Goal: Task Accomplishment & Management: Use online tool/utility

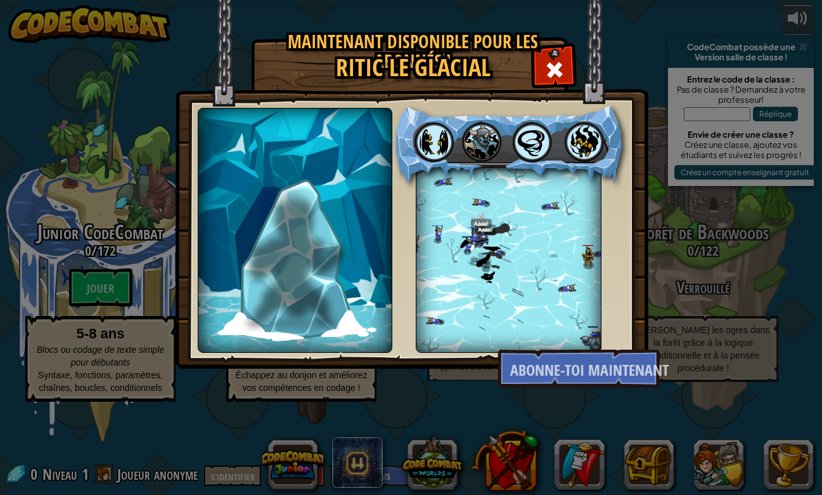
select select "fr"
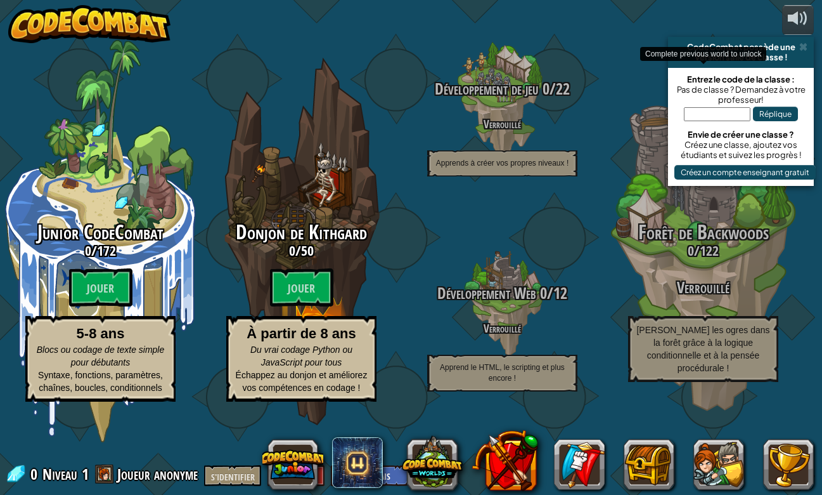
select select "fr"
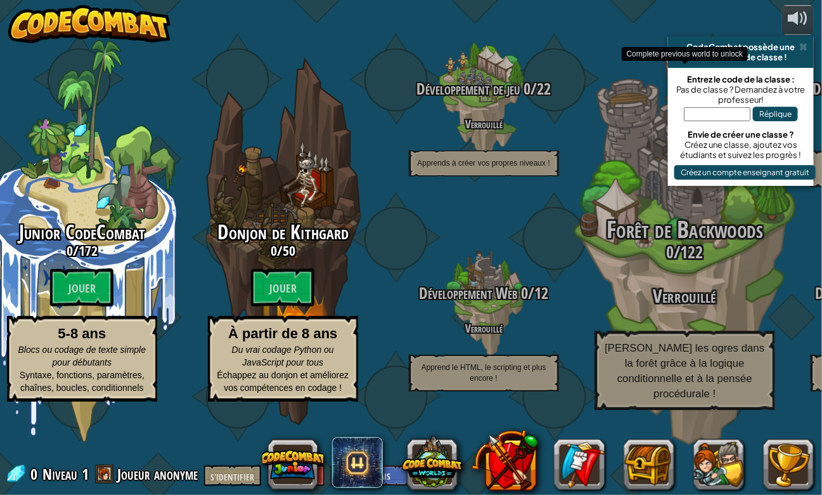
click at [618, 82] on div "Forêt de Backwoods 0 / 122 Verrouillé Déjouez les ogres dans la forêt grâce à l…" at bounding box center [684, 241] width 241 height 482
click at [618, 83] on div "Forêt de Backwoods 0 / 122 Verrouillé Déjouez les ogres dans la forêt grâce à l…" at bounding box center [684, 241] width 241 height 482
click at [641, 244] on font "Forêt de Backwoods" at bounding box center [685, 229] width 157 height 33
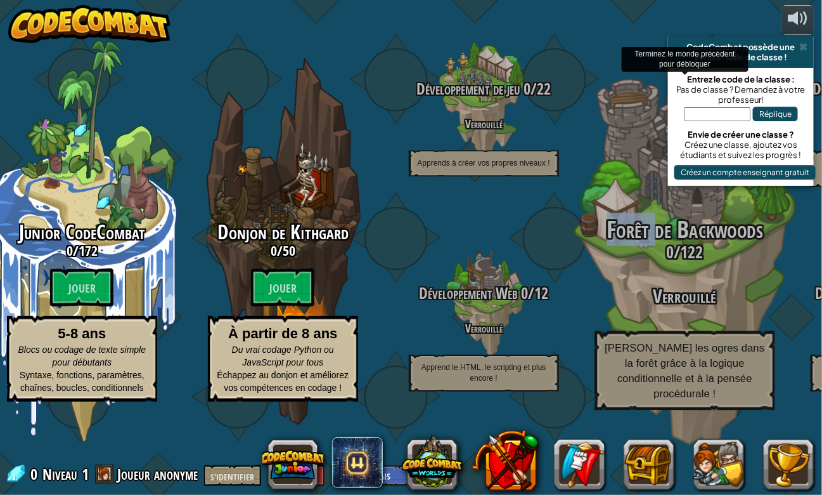
click at [641, 244] on font "Forêt de Backwoods" at bounding box center [685, 229] width 157 height 33
click at [644, 246] on font "Forêt de Backwoods" at bounding box center [685, 229] width 157 height 33
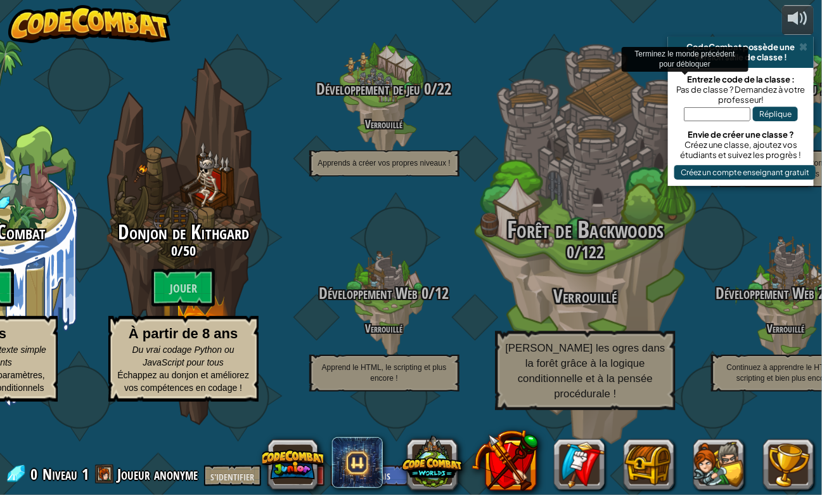
click at [608, 309] on font "Verrouillé" at bounding box center [584, 296] width 63 height 26
click at [600, 309] on font "Verrouillé" at bounding box center [584, 296] width 63 height 26
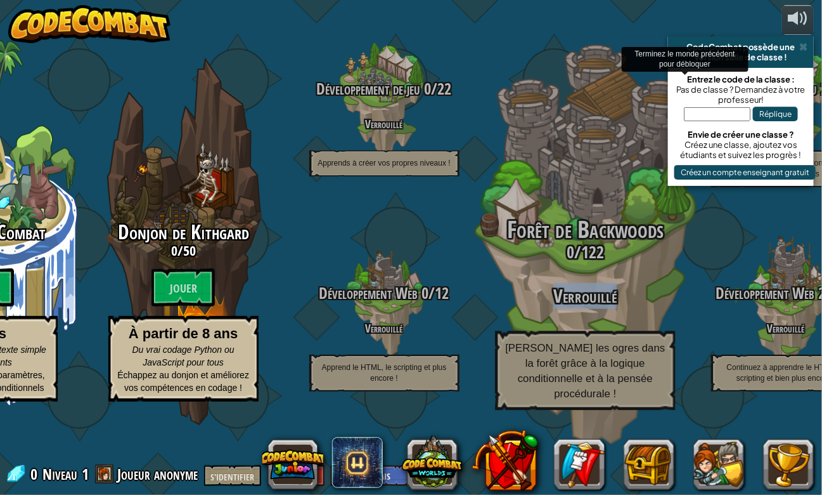
click at [600, 309] on font "Verrouillé" at bounding box center [584, 296] width 63 height 26
click at [569, 212] on div "Forêt de Backwoods 0 / 122 Verrouillé Déjouez les ogres dans la forêt grâce à l…" at bounding box center [585, 241] width 241 height 482
click at [568, 212] on div "Forêt de Backwoods 0 / 122 Verrouillé Déjouez les ogres dans la forêt grâce à l…" at bounding box center [585, 241] width 241 height 482
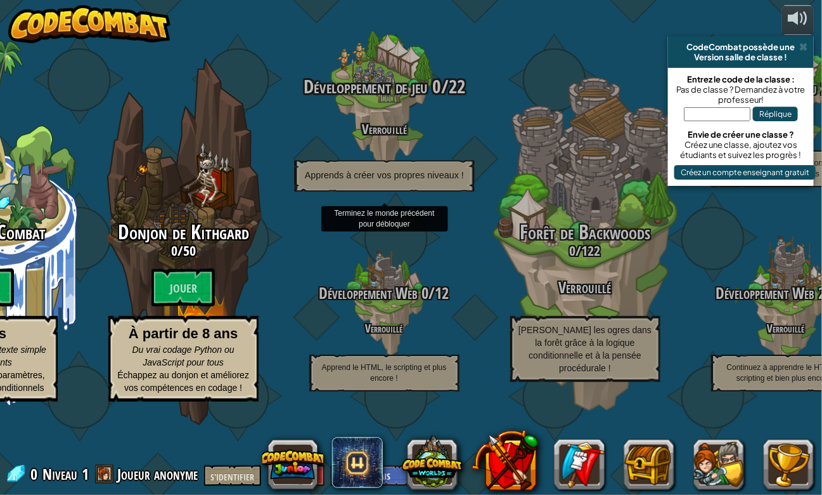
click at [418, 136] on h4 "Verrouillé" at bounding box center [384, 128] width 241 height 15
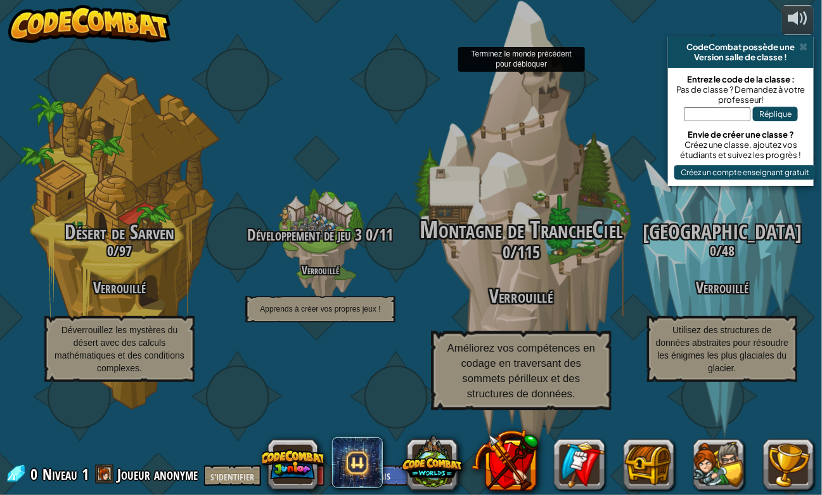
click at [547, 336] on div "Montagne de TrancheCiel 0 / 115 Verrouillé Améliorez vos compétences en codage …" at bounding box center [521, 313] width 241 height 193
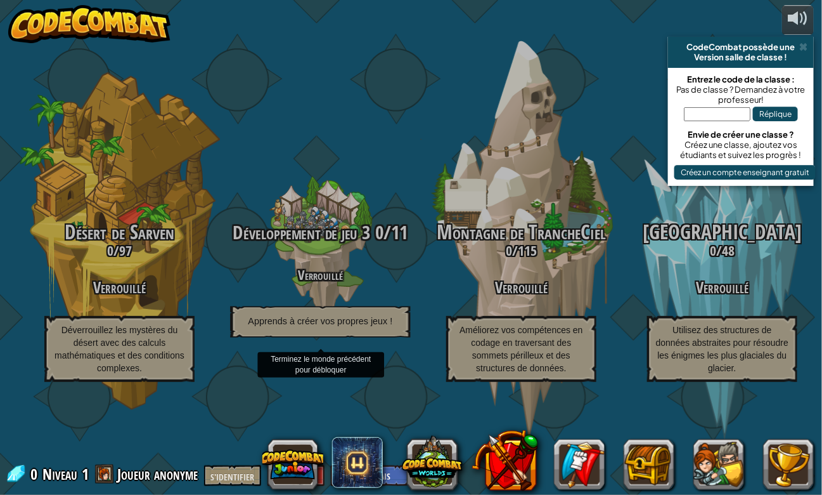
click at [328, 334] on p "Apprends à créer vos propres jeux !" at bounding box center [320, 321] width 180 height 31
click at [316, 283] on font "Verrouillé" at bounding box center [320, 274] width 45 height 18
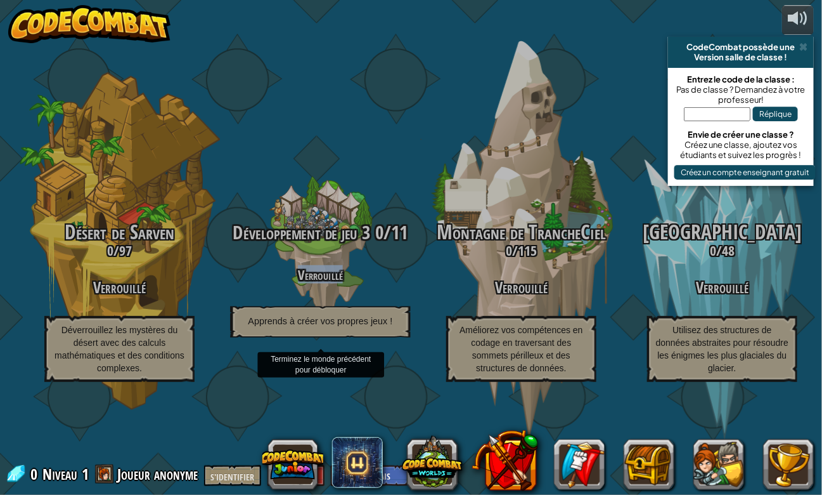
click at [316, 283] on font "Verrouillé" at bounding box center [320, 274] width 45 height 18
click at [320, 283] on font "Verrouillé" at bounding box center [320, 274] width 45 height 18
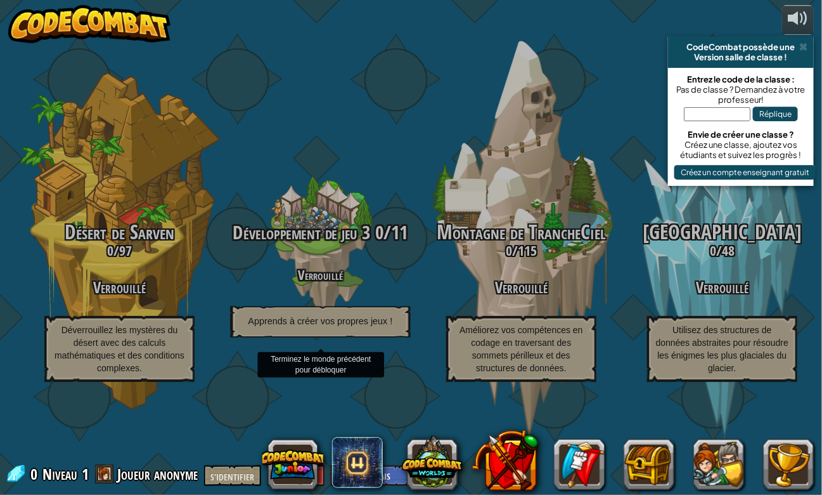
click at [320, 283] on font "Verrouillé" at bounding box center [320, 274] width 45 height 18
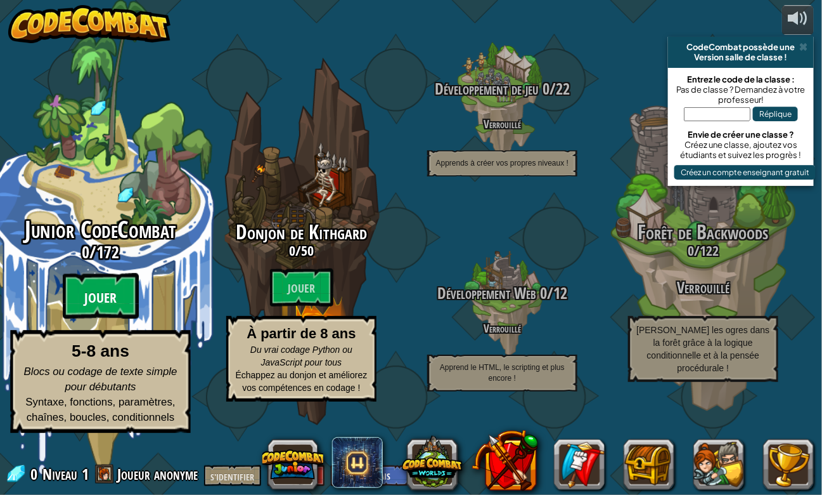
click at [69, 319] on btn "Jouer" at bounding box center [101, 296] width 76 height 46
select select "fr"
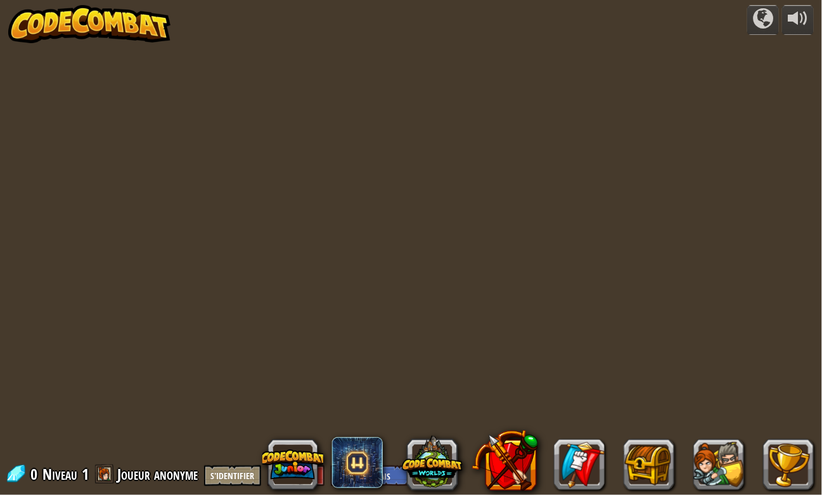
select select "fr"
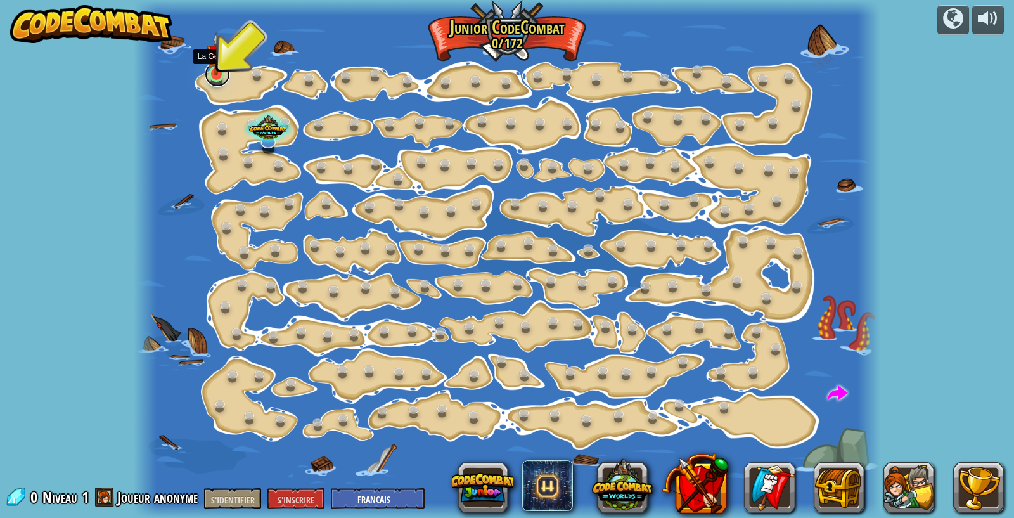
click at [216, 84] on link at bounding box center [217, 73] width 25 height 25
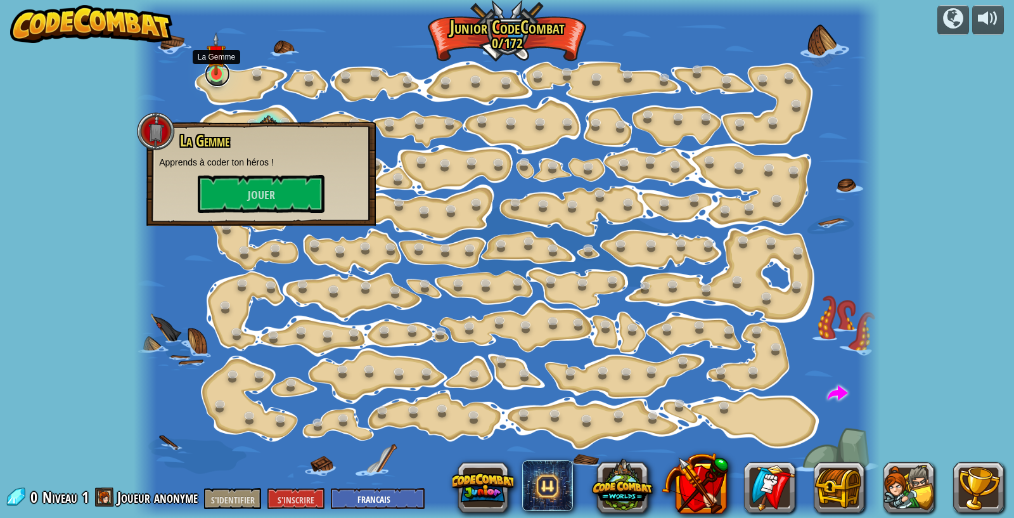
click at [216, 84] on link at bounding box center [217, 73] width 25 height 25
click at [258, 186] on button "Jouer" at bounding box center [261, 194] width 127 height 38
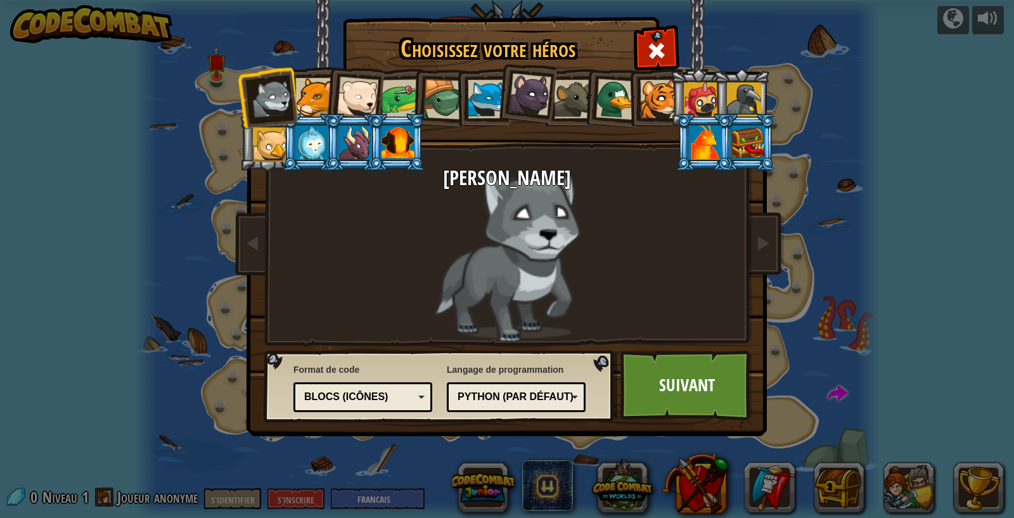
click at [313, 100] on div at bounding box center [314, 97] width 39 height 39
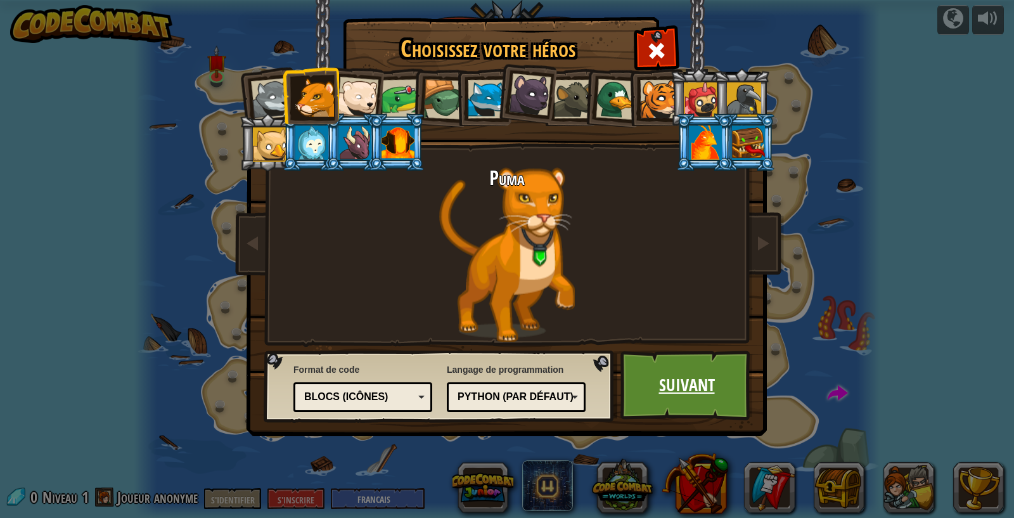
click at [656, 409] on link "Suivant" at bounding box center [687, 386] width 133 height 70
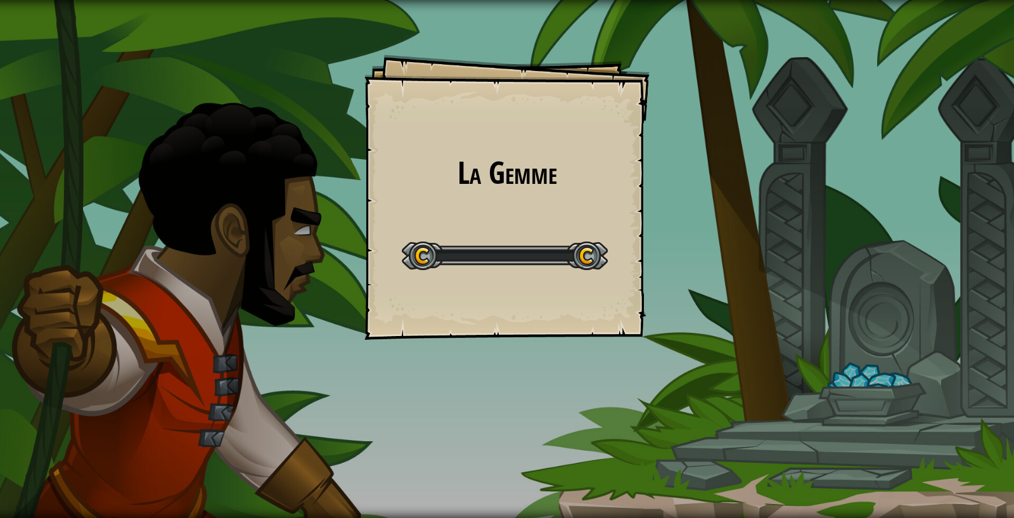
click at [656, 409] on div "La Gemme Goals Start Level Erreur de chargement du serveur Vous avez besoin d'u…" at bounding box center [507, 259] width 1014 height 518
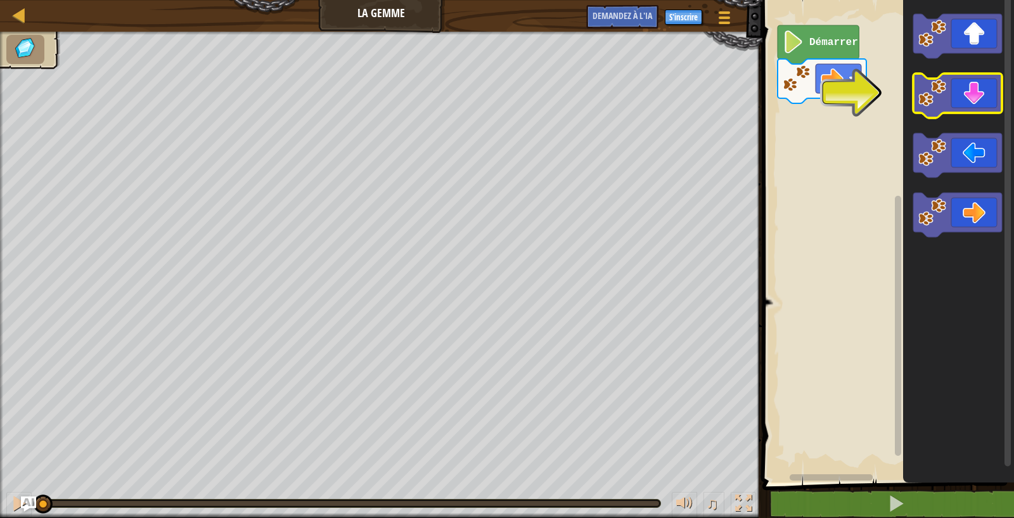
click at [822, 105] on image "Espace de travail de Blocky" at bounding box center [933, 93] width 28 height 28
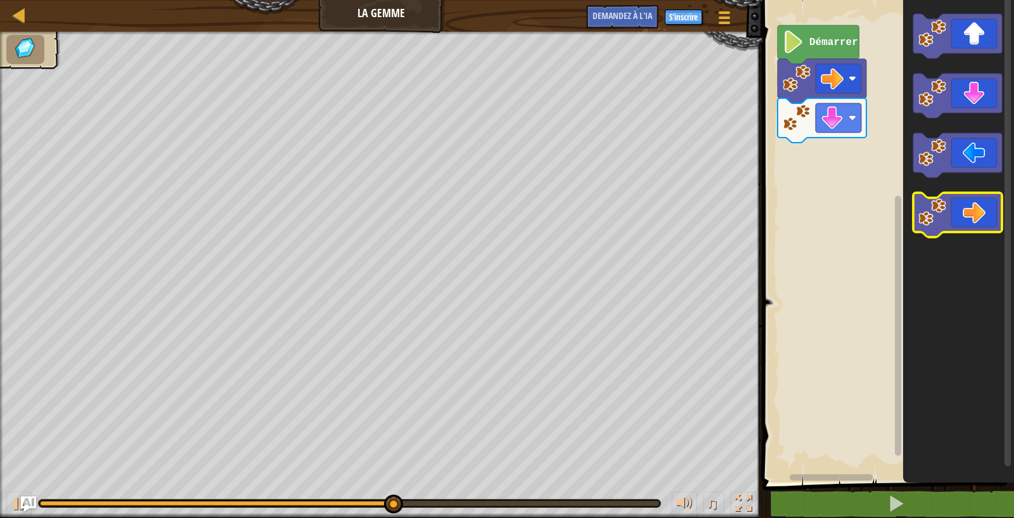
click at [822, 218] on image "Espace de travail de Blocky" at bounding box center [933, 212] width 28 height 28
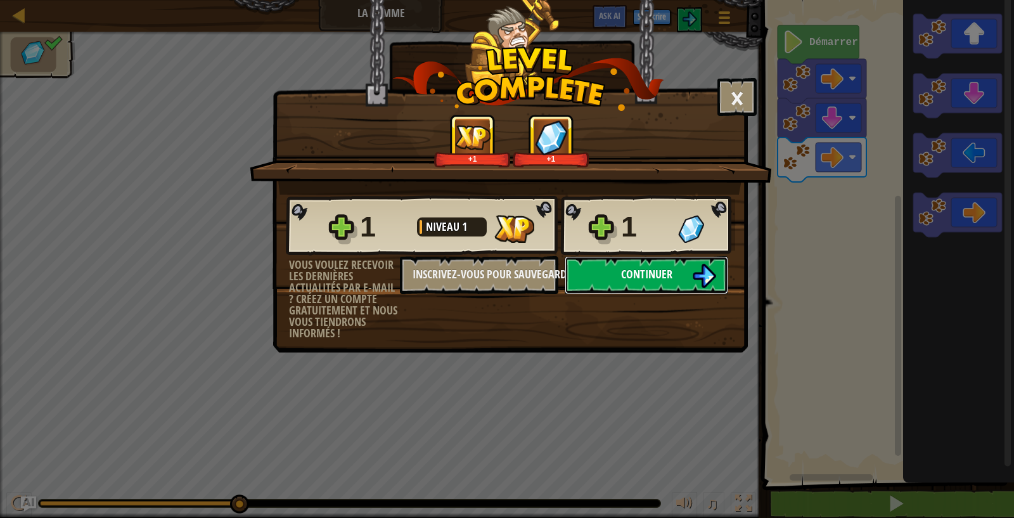
click at [681, 271] on button "Continuer" at bounding box center [647, 275] width 164 height 38
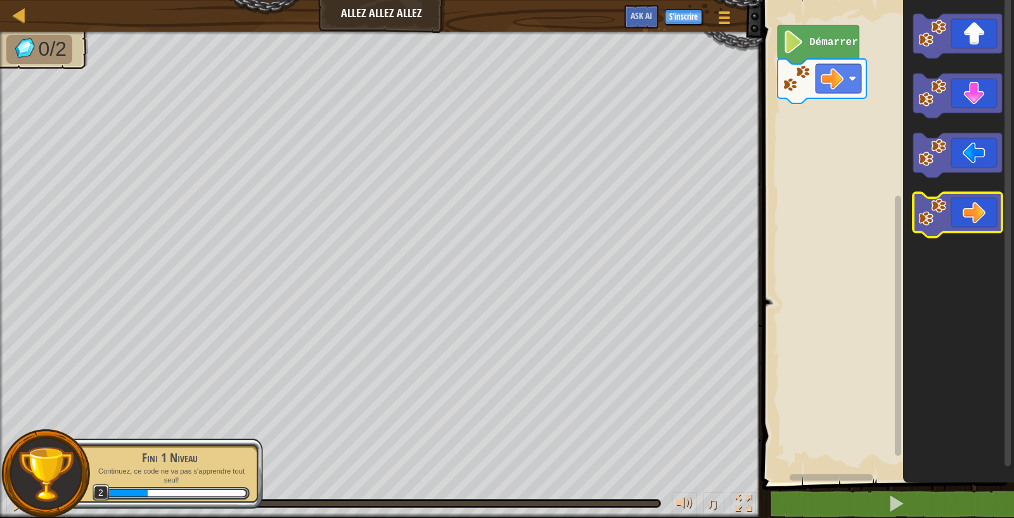
click at [822, 227] on icon "Espace de travail de Blocky" at bounding box center [958, 215] width 89 height 44
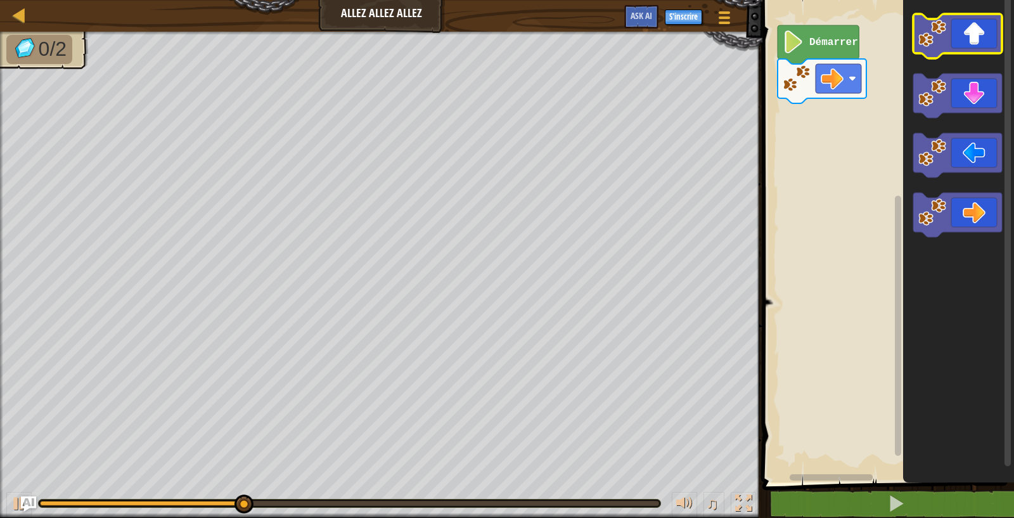
click at [822, 40] on image "Espace de travail de Blocky" at bounding box center [933, 34] width 28 height 28
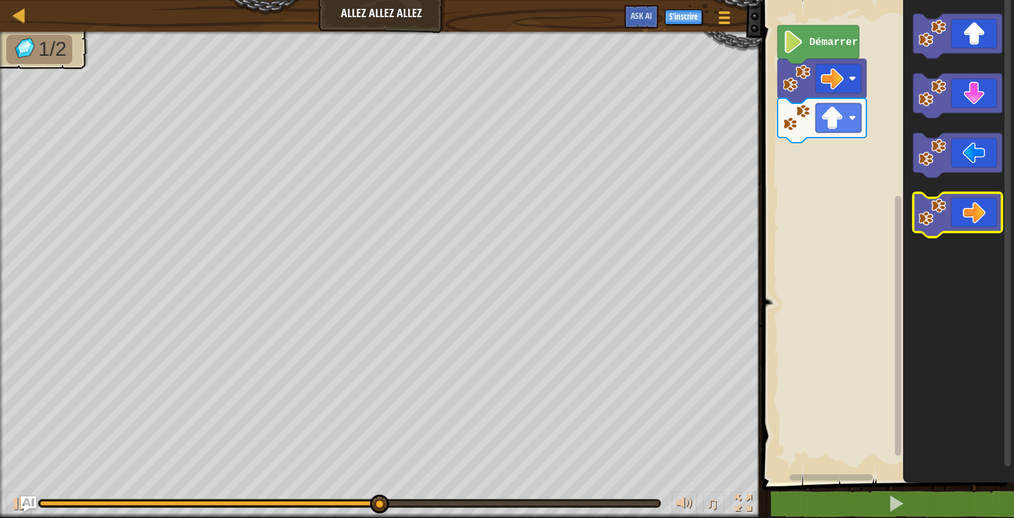
click at [822, 233] on icon "Espace de travail de Blocky" at bounding box center [958, 215] width 89 height 44
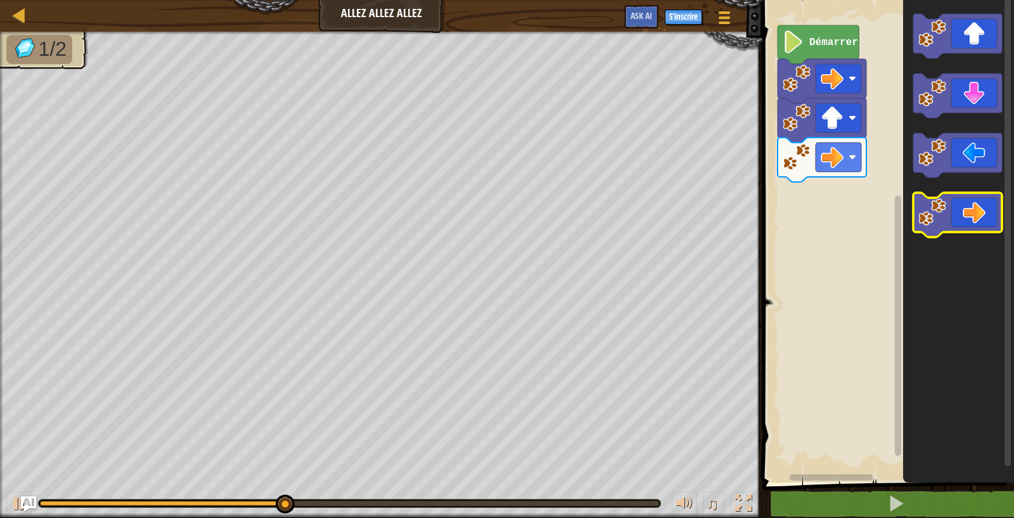
click at [822, 233] on icon "Espace de travail de Blocky" at bounding box center [958, 215] width 89 height 44
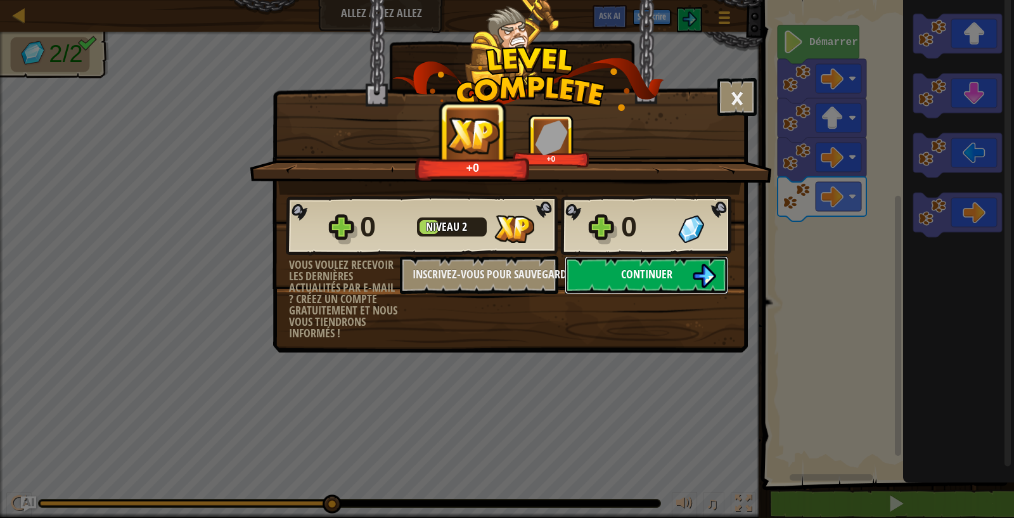
click at [711, 280] on img at bounding box center [704, 276] width 24 height 24
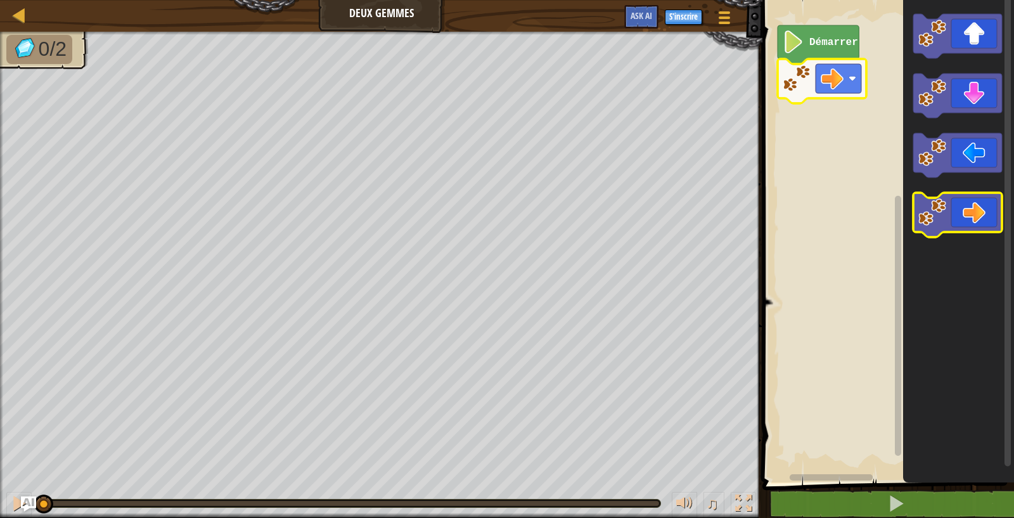
click at [822, 211] on image "Espace de travail de Blocky" at bounding box center [933, 212] width 28 height 28
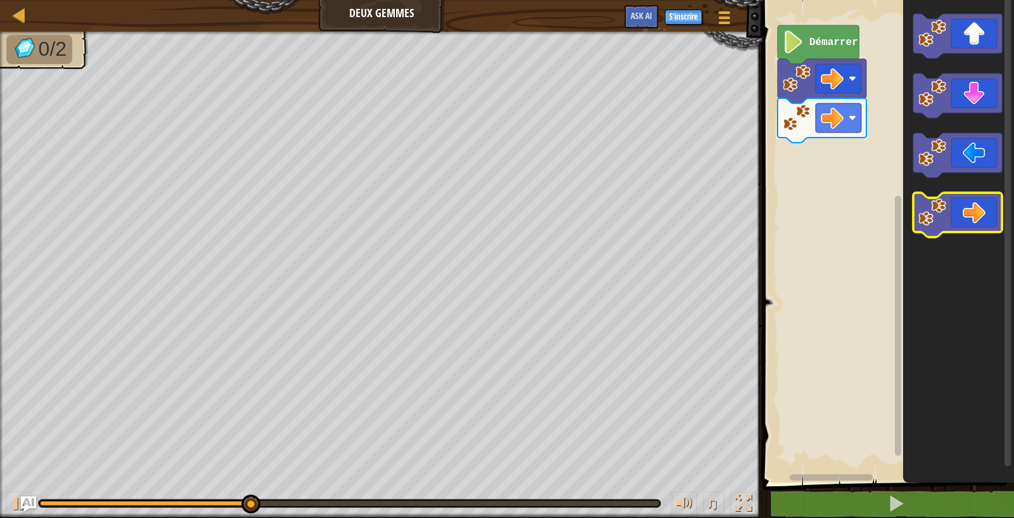
click at [822, 211] on image "Espace de travail de Blocky" at bounding box center [933, 212] width 28 height 28
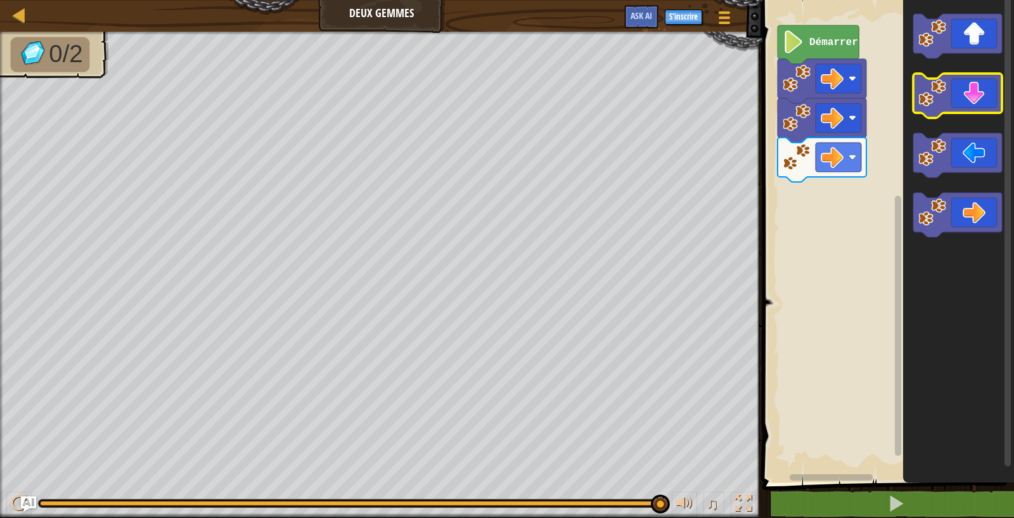
click at [822, 82] on icon "Espace de travail de Blocky" at bounding box center [958, 96] width 89 height 44
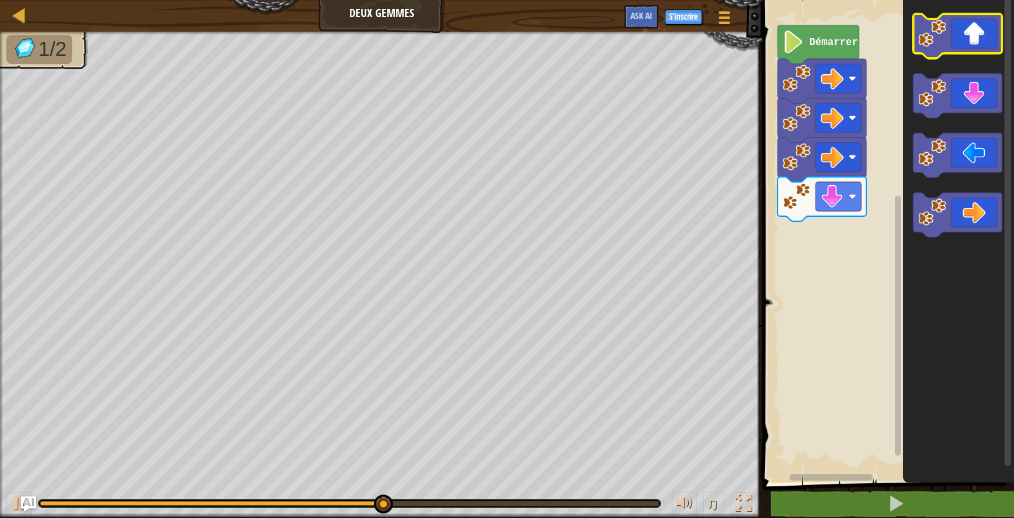
click at [822, 32] on image "Espace de travail de Blocky" at bounding box center [933, 34] width 28 height 28
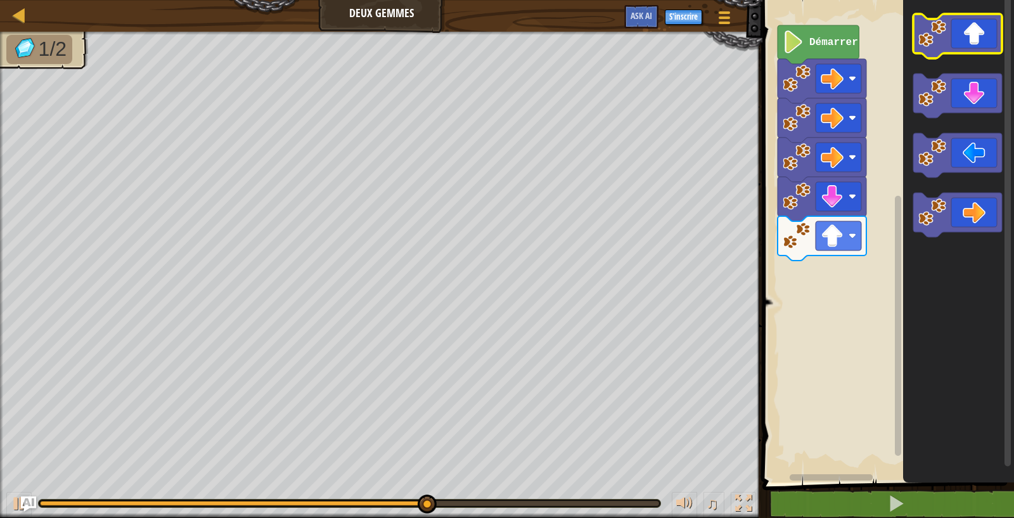
click at [822, 32] on image "Espace de travail de Blocky" at bounding box center [933, 34] width 28 height 28
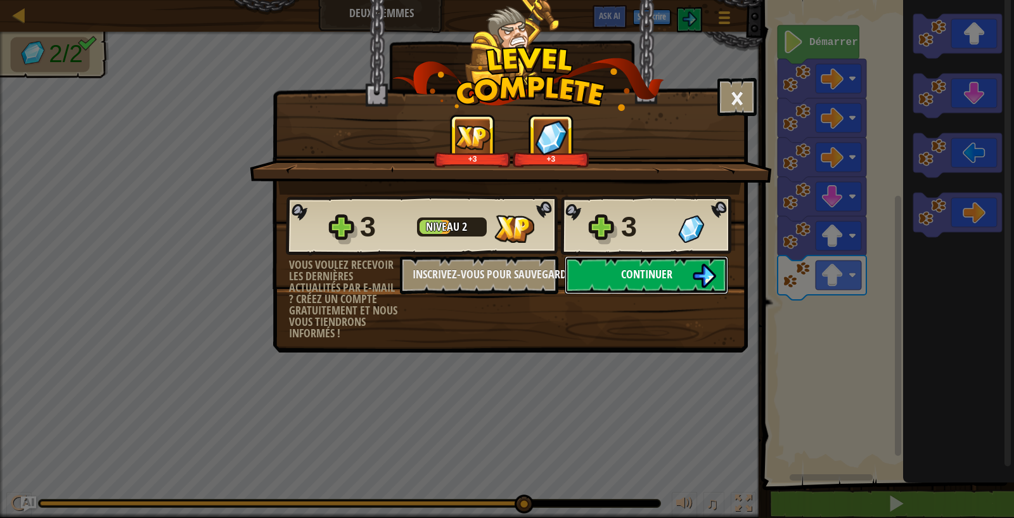
click at [659, 260] on button "Continuer" at bounding box center [647, 275] width 164 height 38
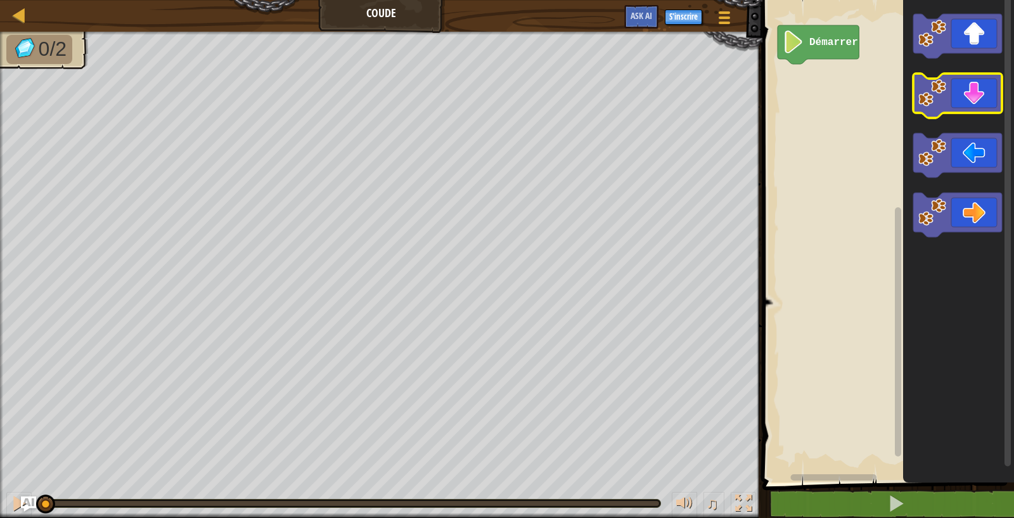
click at [822, 91] on image "Espace de travail de Blocky" at bounding box center [933, 93] width 28 height 28
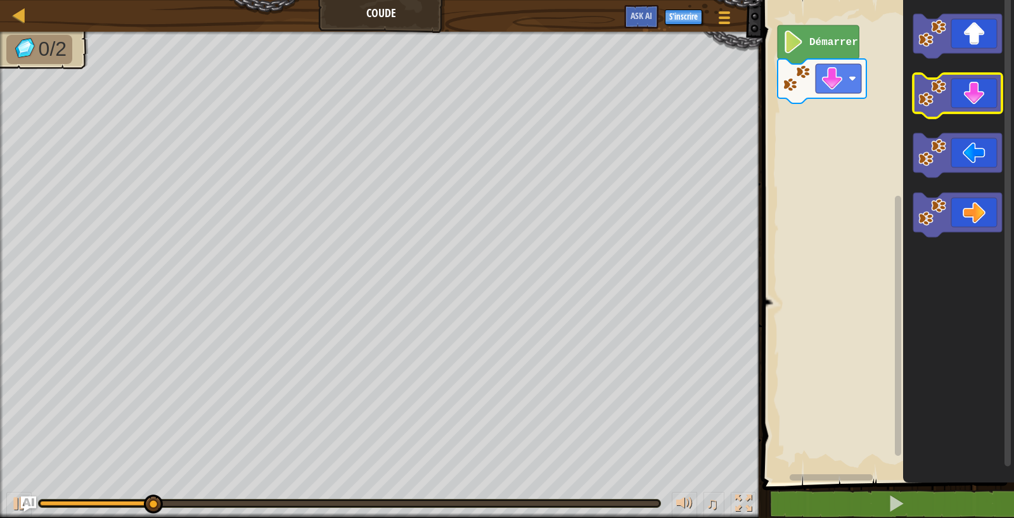
click at [822, 91] on image "Espace de travail de Blocky" at bounding box center [933, 93] width 28 height 28
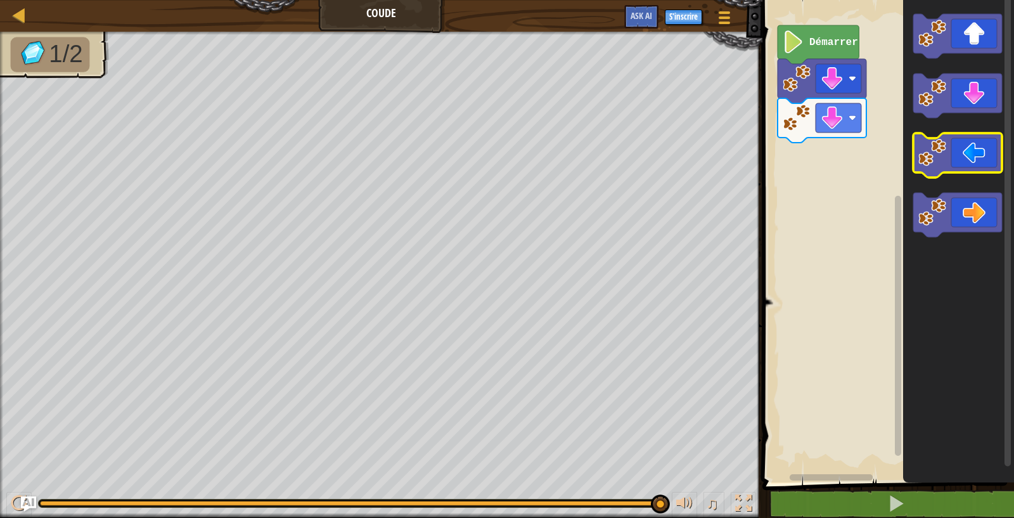
click at [822, 163] on image "Espace de travail de Blocky" at bounding box center [933, 153] width 28 height 28
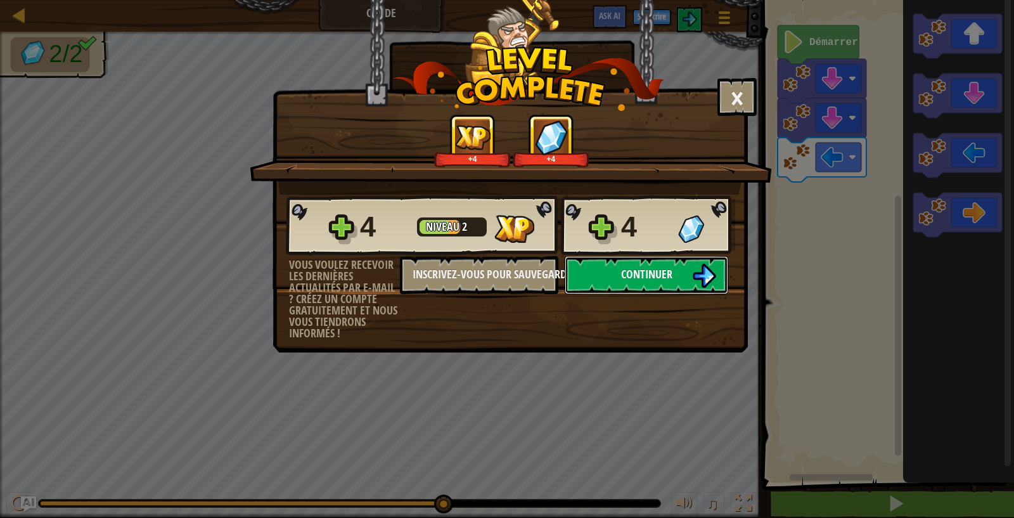
click at [706, 277] on img at bounding box center [704, 276] width 24 height 24
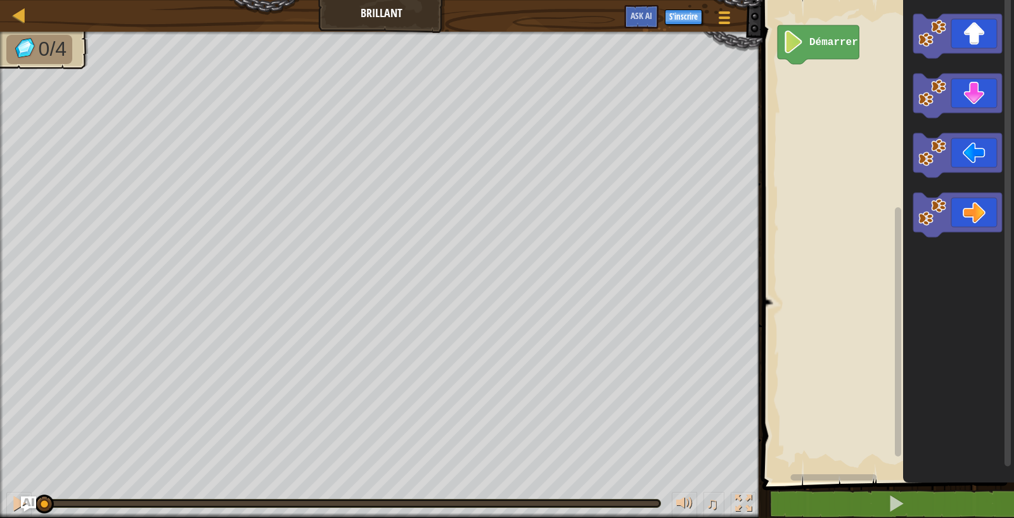
click at [783, 227] on div "Carte Brillant Menu du jeu S'inscrire Ask AI 1 הההההההההההההההההההההההההההההההה…" at bounding box center [507, 259] width 1014 height 518
click at [783, 227] on rect "Espace de travail de Blocky" at bounding box center [886, 238] width 255 height 489
click at [822, 158] on image "Espace de travail de Blocky" at bounding box center [933, 153] width 28 height 28
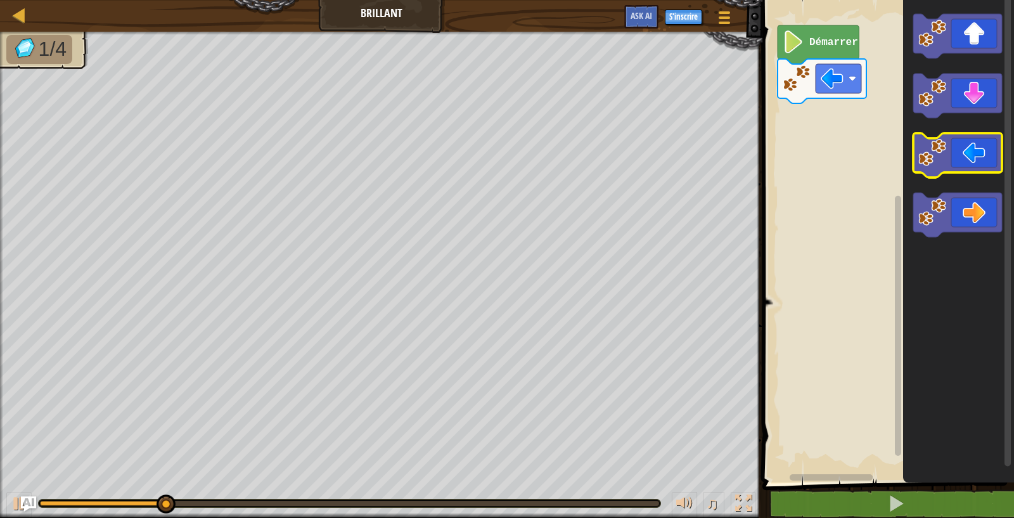
click at [822, 158] on image "Espace de travail de Blocky" at bounding box center [933, 153] width 28 height 28
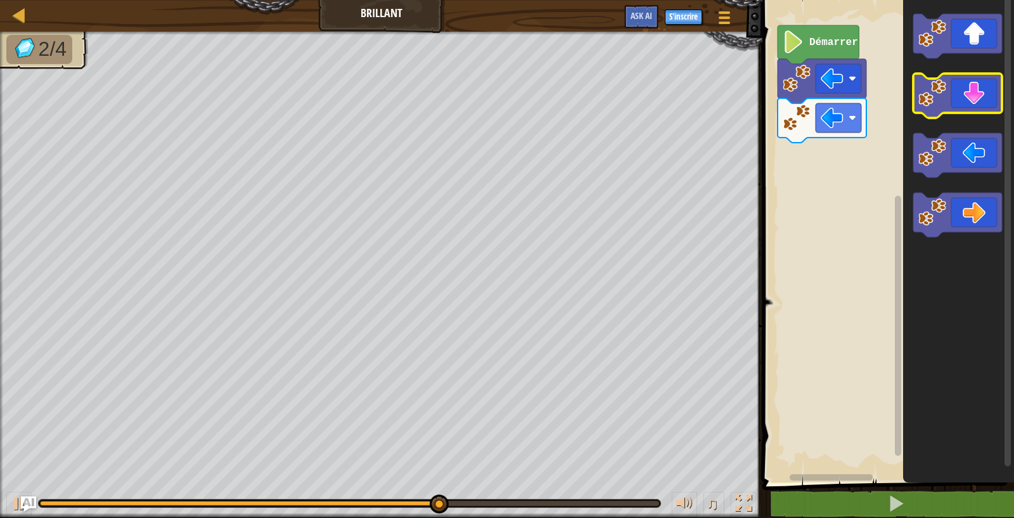
click at [822, 101] on image "Espace de travail de Blocky" at bounding box center [933, 93] width 28 height 28
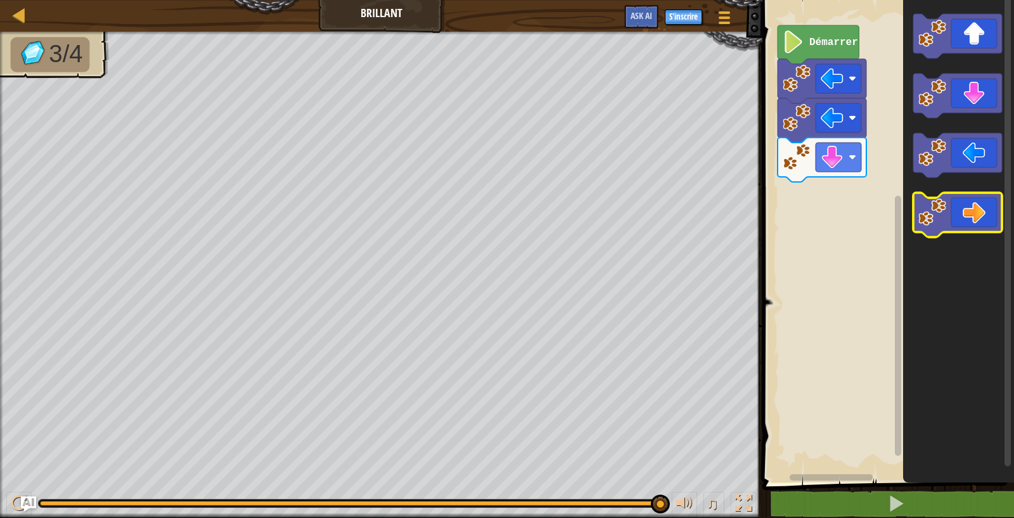
click at [822, 196] on icon "Espace de travail de Blocky" at bounding box center [958, 215] width 89 height 44
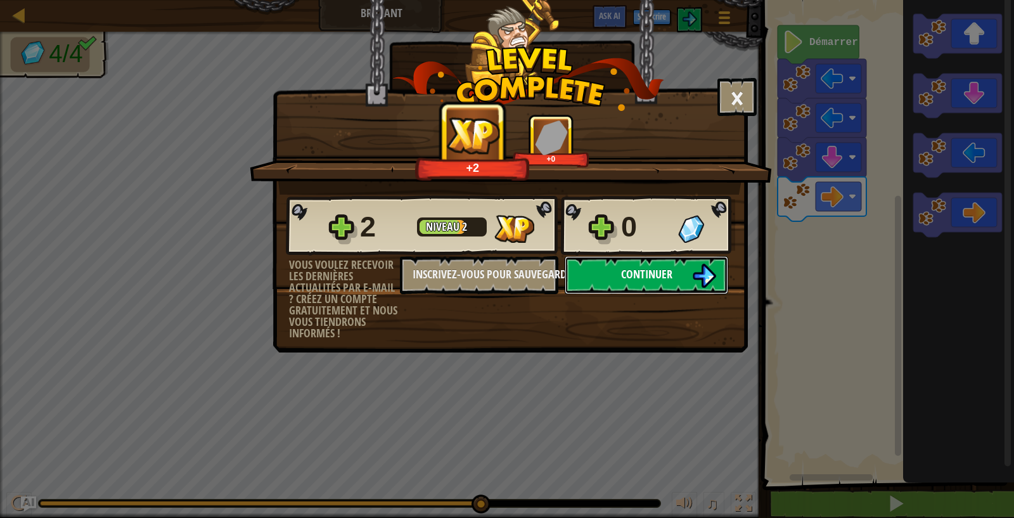
click at [723, 266] on button "Continuer" at bounding box center [647, 275] width 164 height 38
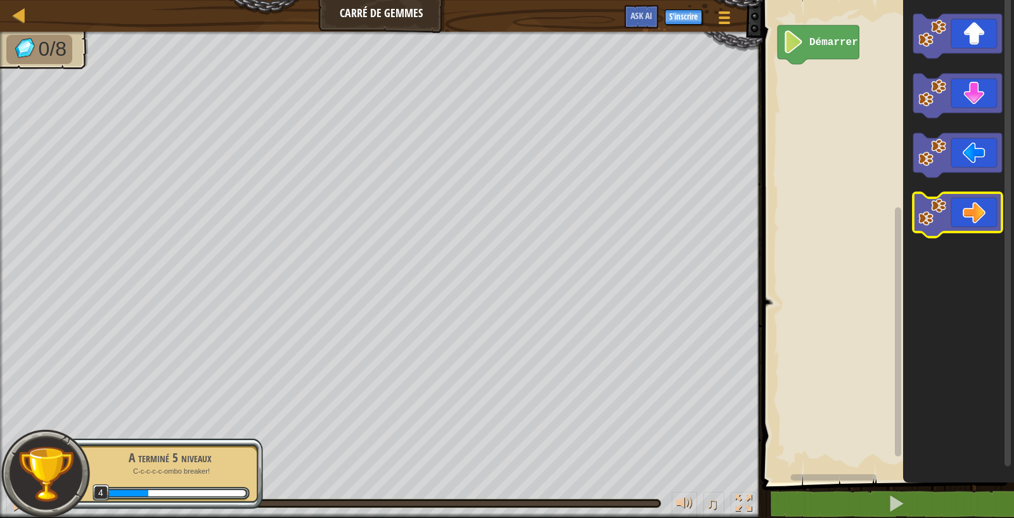
click at [822, 226] on icon "Espace de travail de Blocky" at bounding box center [958, 215] width 89 height 44
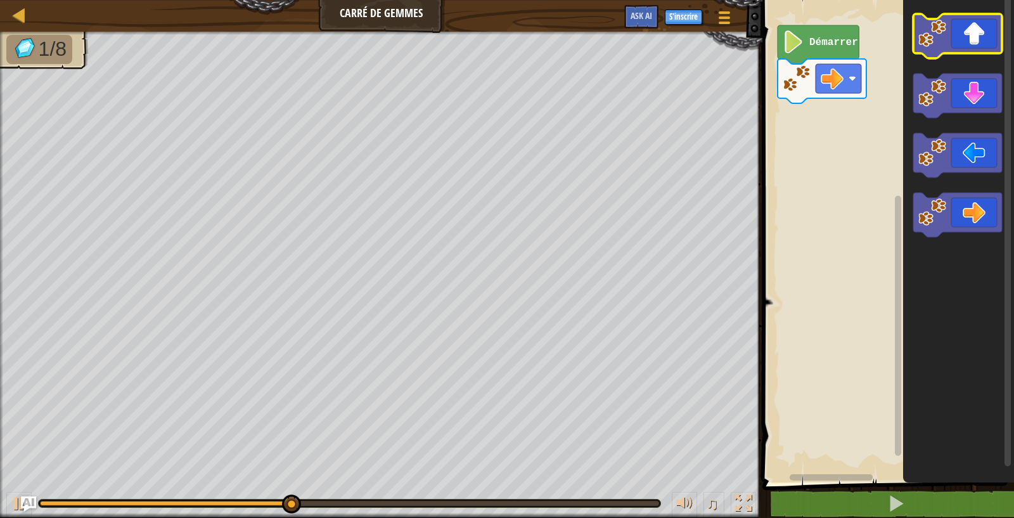
click at [822, 32] on icon "Espace de travail de Blocky" at bounding box center [958, 36] width 89 height 44
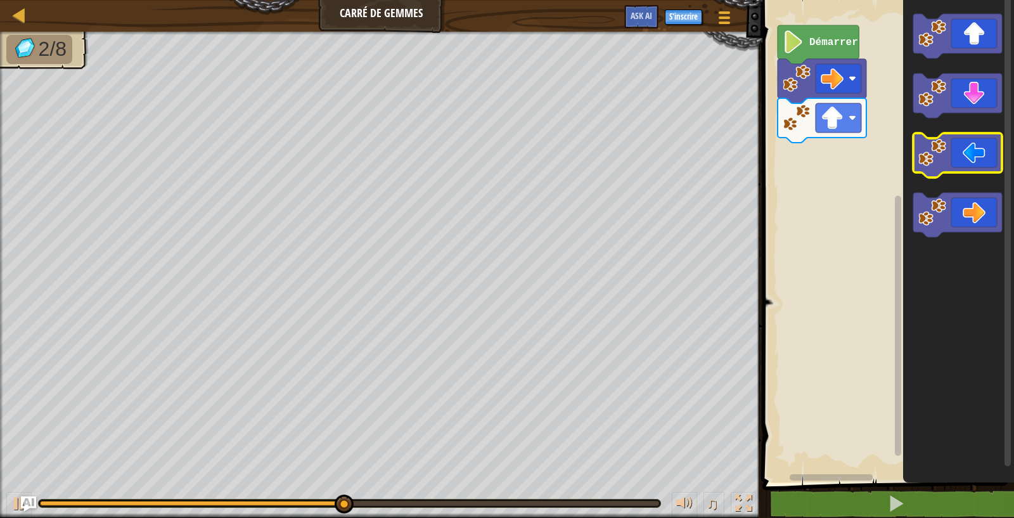
click at [822, 166] on image "Espace de travail de Blocky" at bounding box center [933, 153] width 28 height 28
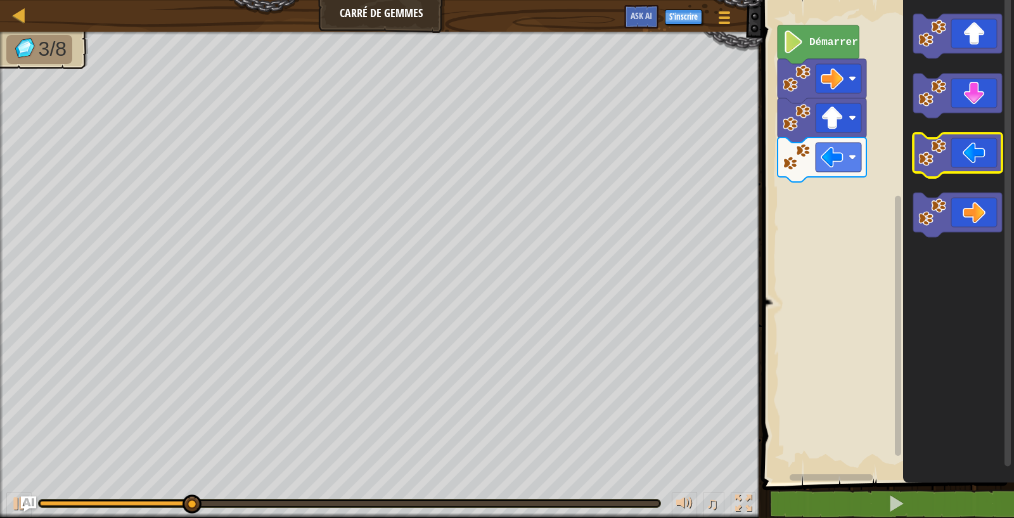
click at [822, 166] on image "Espace de travail de Blocky" at bounding box center [933, 153] width 28 height 28
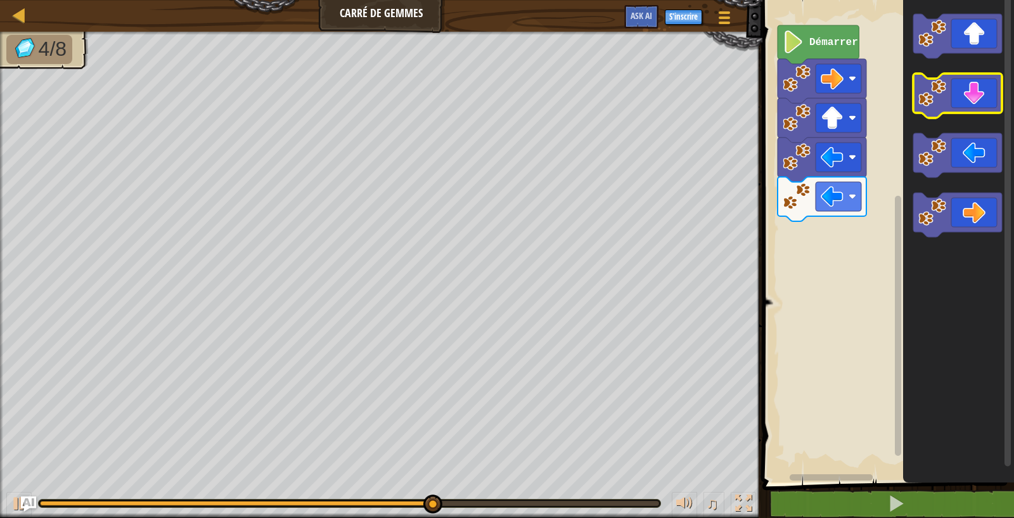
click at [822, 94] on icon "Espace de travail de Blocky" at bounding box center [958, 96] width 89 height 44
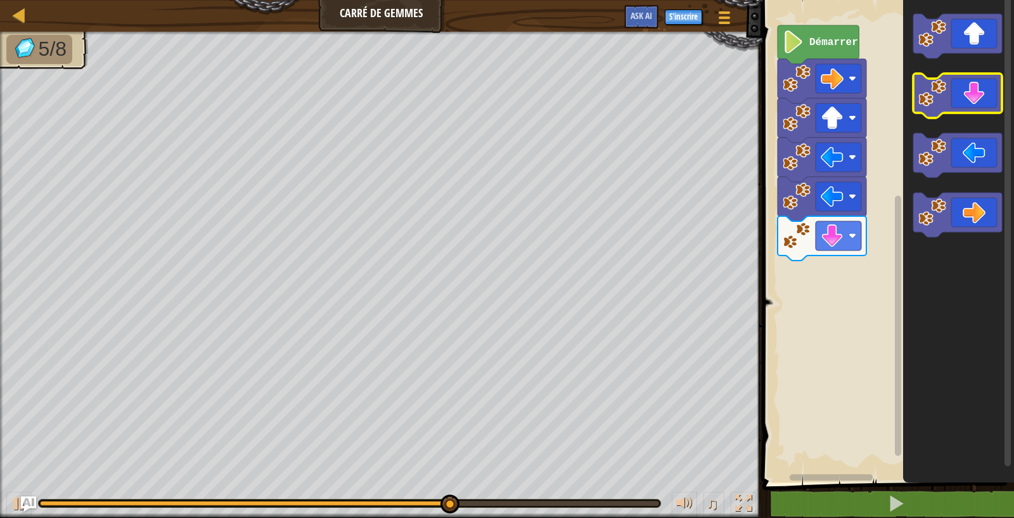
click at [822, 94] on icon "Espace de travail de Blocky" at bounding box center [958, 96] width 89 height 44
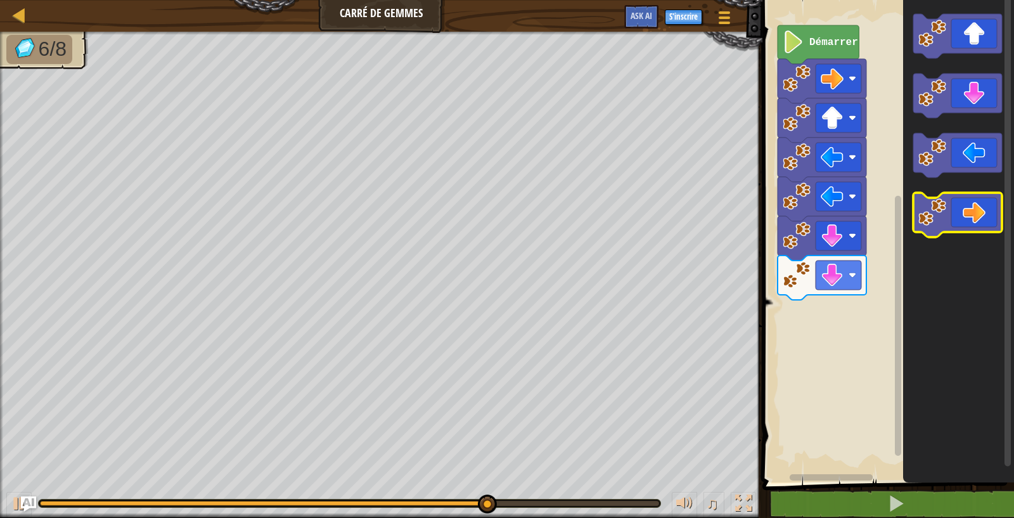
click at [822, 226] on icon "Espace de travail de Blocky" at bounding box center [958, 215] width 89 height 44
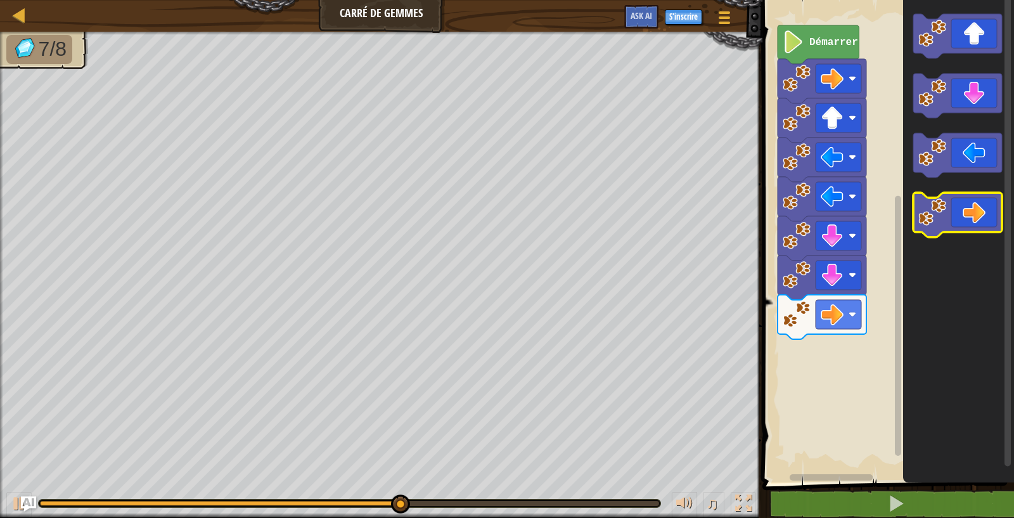
click at [822, 226] on icon "Espace de travail de Blocky" at bounding box center [958, 215] width 89 height 44
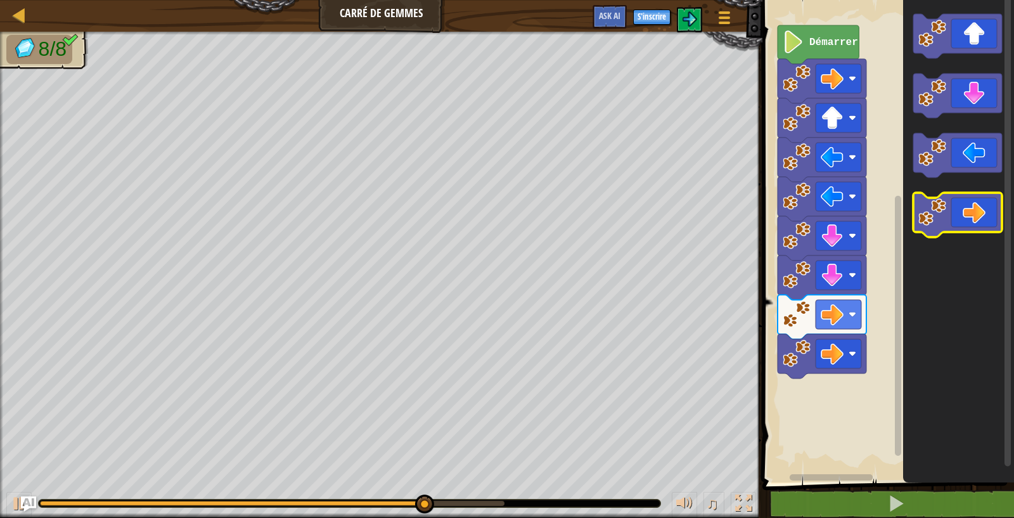
click at [822, 226] on icon "Espace de travail de Blocky" at bounding box center [958, 215] width 89 height 44
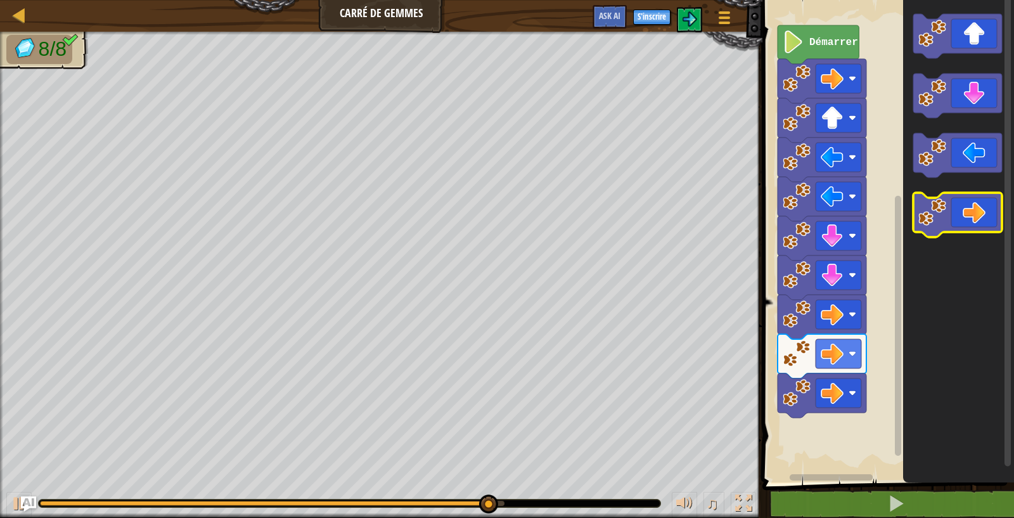
click at [822, 226] on icon "Espace de travail de Blocky" at bounding box center [958, 215] width 89 height 44
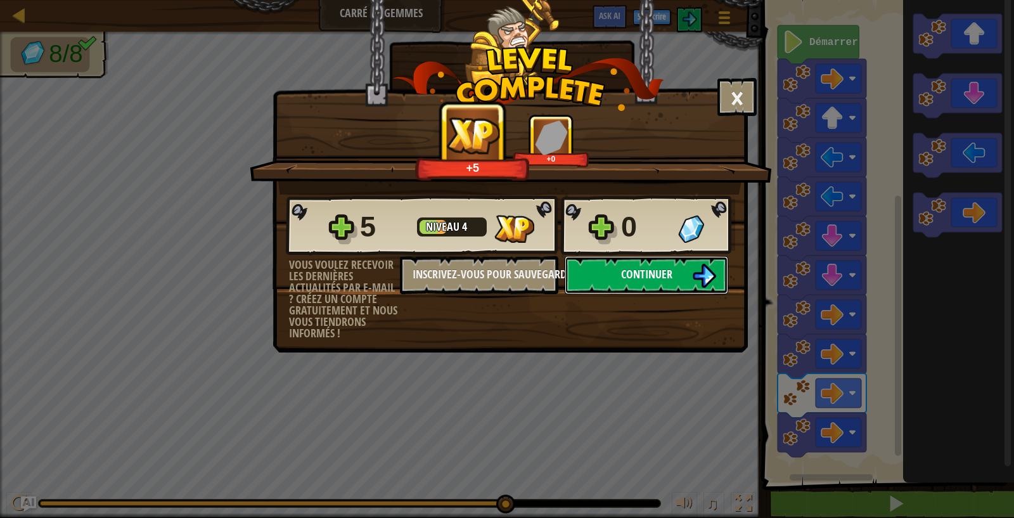
click at [668, 276] on span "Continuer" at bounding box center [646, 274] width 51 height 16
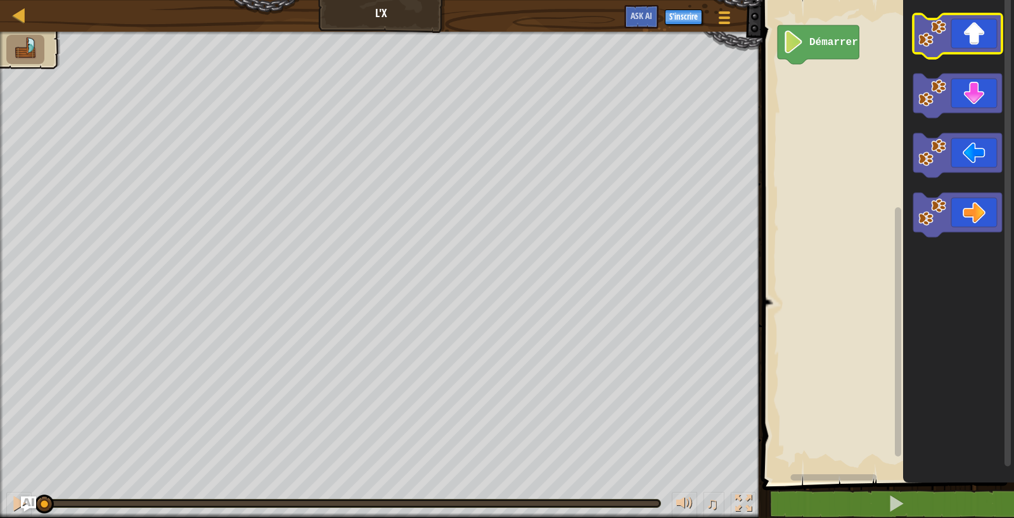
click at [822, 42] on image "Espace de travail de Blocky" at bounding box center [933, 34] width 28 height 28
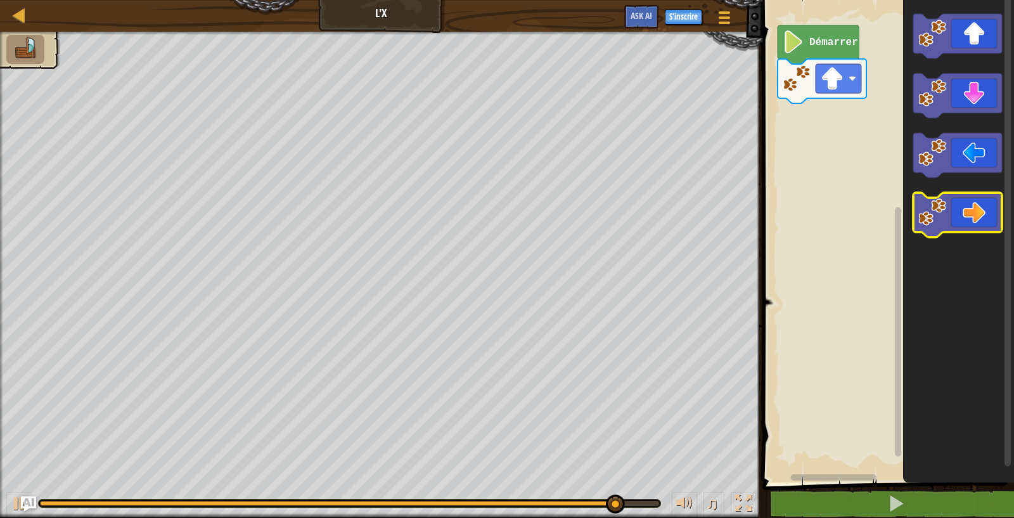
click at [822, 205] on icon "Espace de travail de Blocky" at bounding box center [958, 215] width 89 height 44
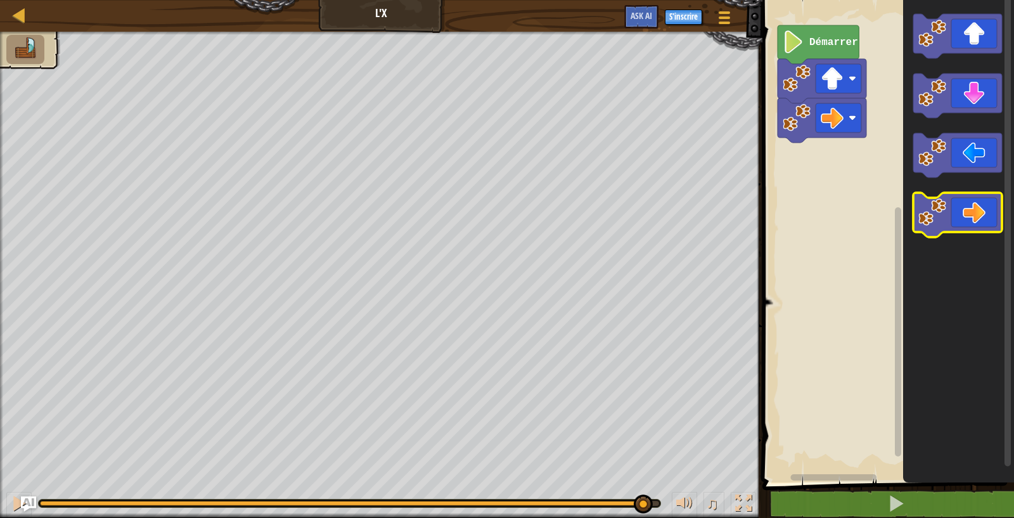
click at [822, 205] on icon "Espace de travail de Blocky" at bounding box center [958, 215] width 89 height 44
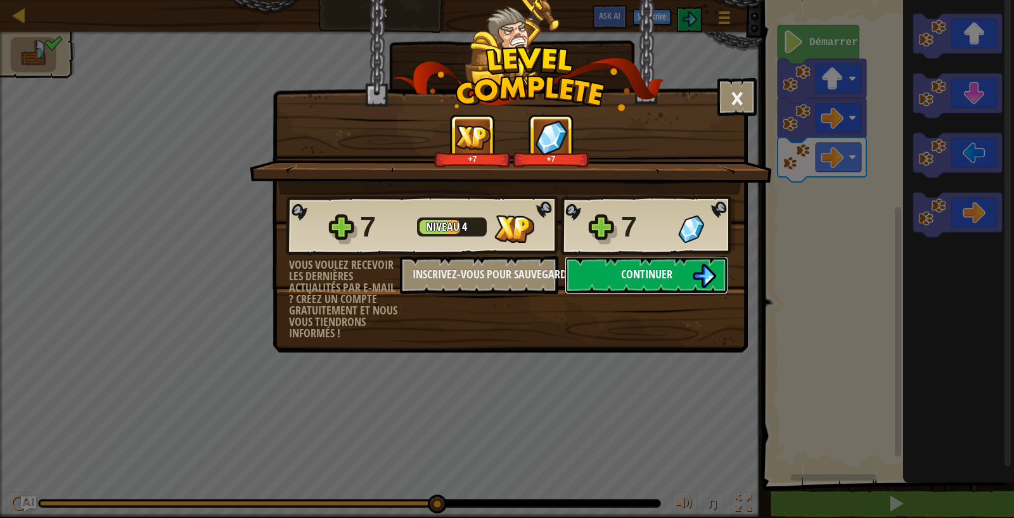
click at [704, 269] on img at bounding box center [704, 276] width 24 height 24
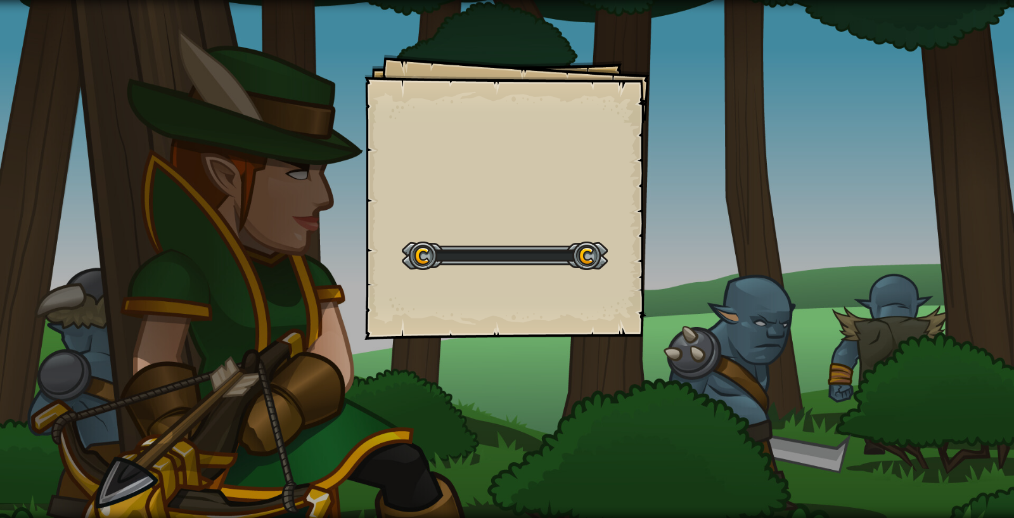
click at [704, 269] on div "Goals Start Level Erreur de chargement du serveur Vous avez besoin d'un abonnem…" at bounding box center [507, 259] width 1014 height 518
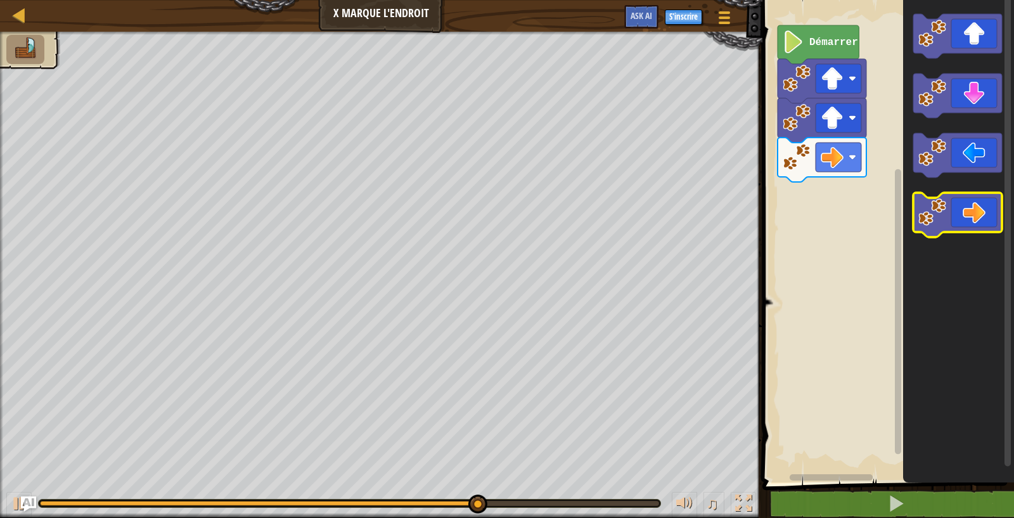
click at [822, 204] on image "Espace de travail de Blocky" at bounding box center [933, 212] width 28 height 28
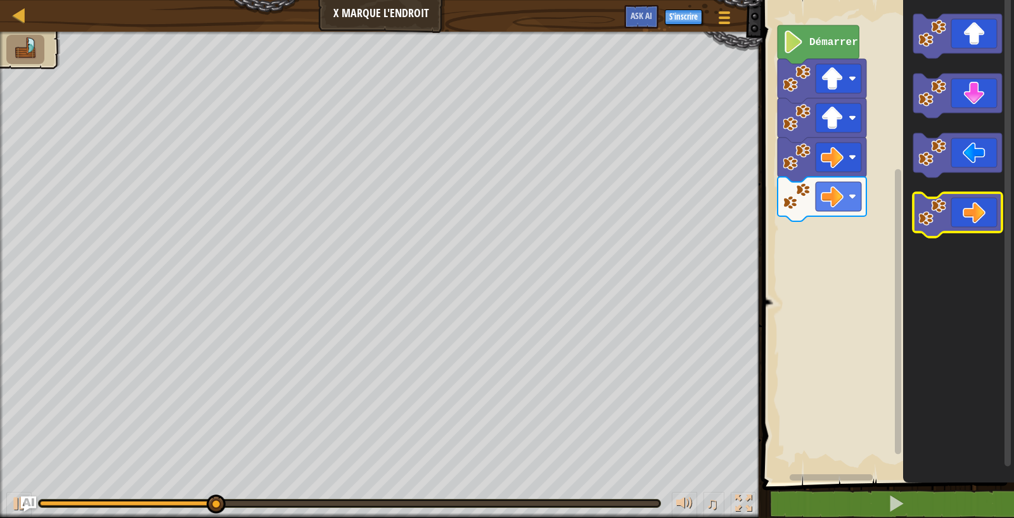
click at [822, 204] on image "Espace de travail de Blocky" at bounding box center [933, 212] width 28 height 28
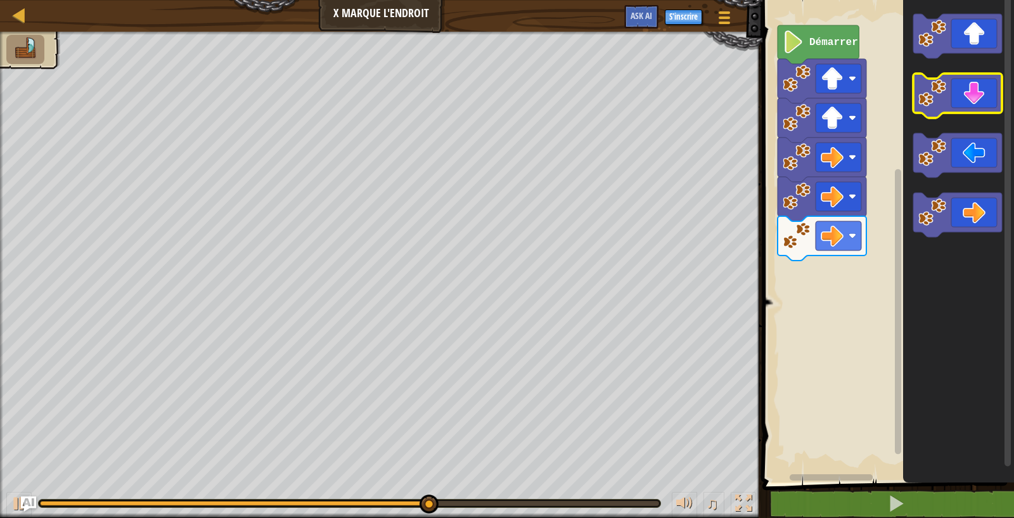
click at [822, 98] on image "Espace de travail de Blocky" at bounding box center [933, 93] width 28 height 28
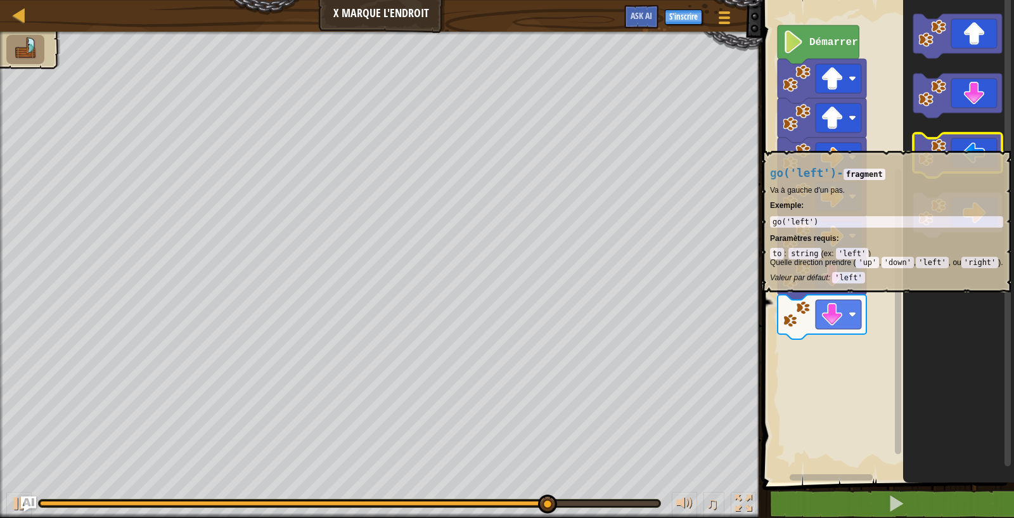
click at [822, 145] on icon "Espace de travail de Blocky" at bounding box center [958, 155] width 89 height 44
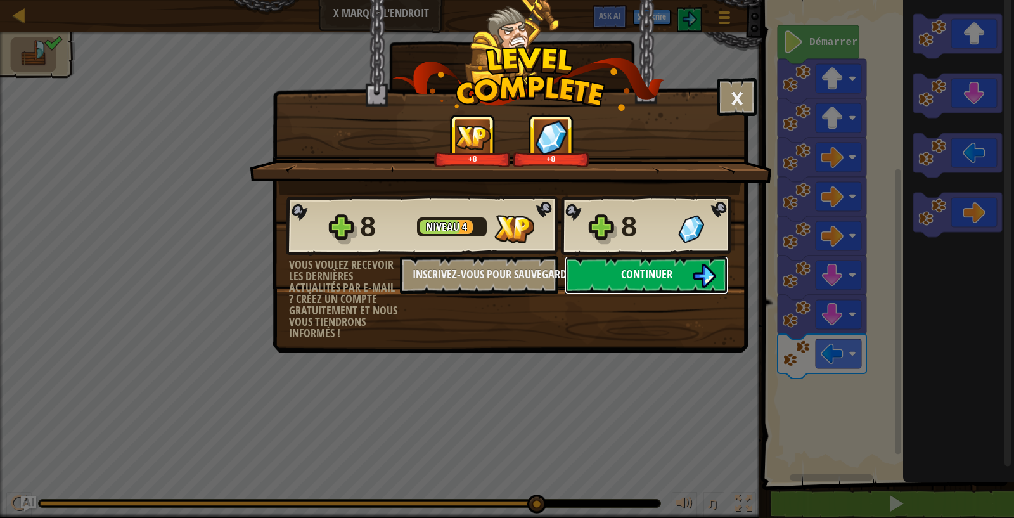
click at [671, 259] on button "Continuer" at bounding box center [647, 275] width 164 height 38
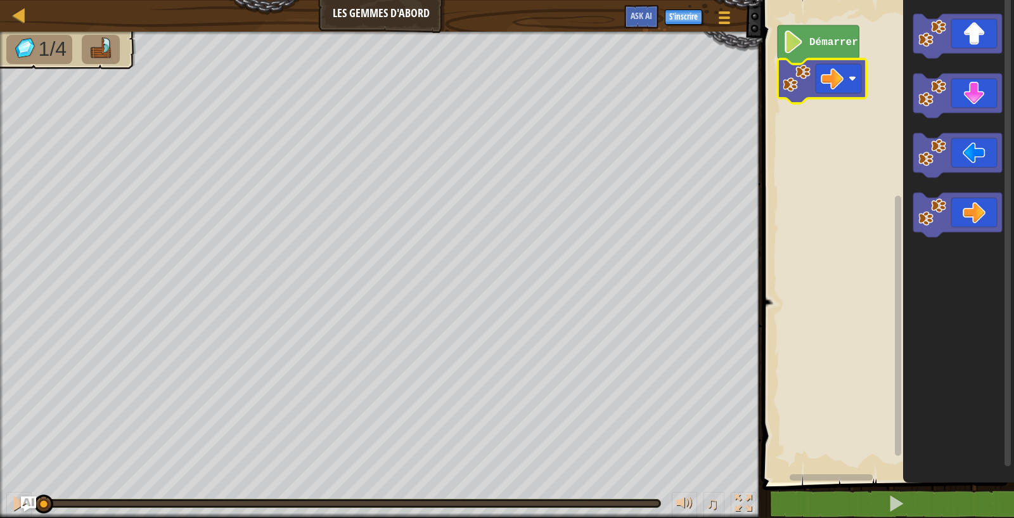
click at [795, 89] on image "Espace de travail de Blocky" at bounding box center [797, 79] width 28 height 28
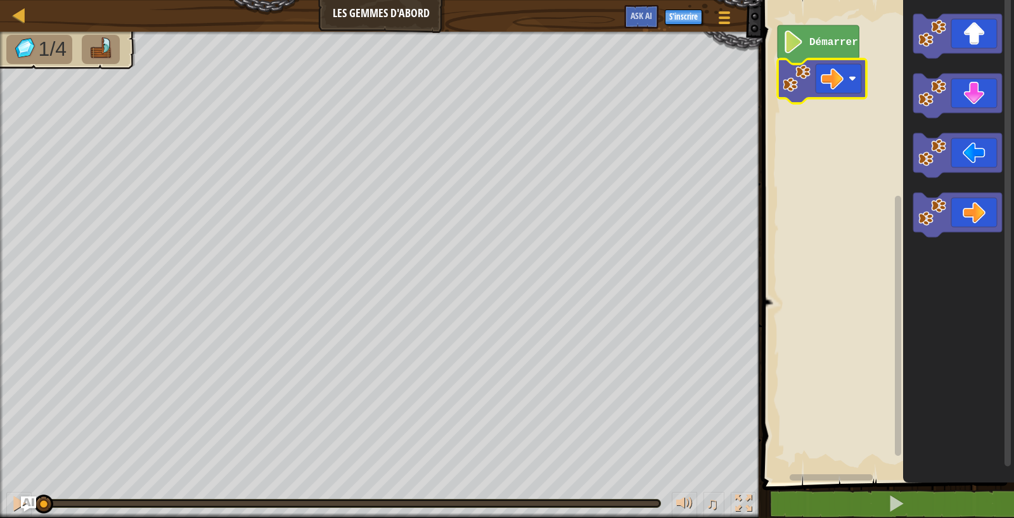
click at [795, 89] on image "Espace de travail de Blocky" at bounding box center [797, 79] width 28 height 28
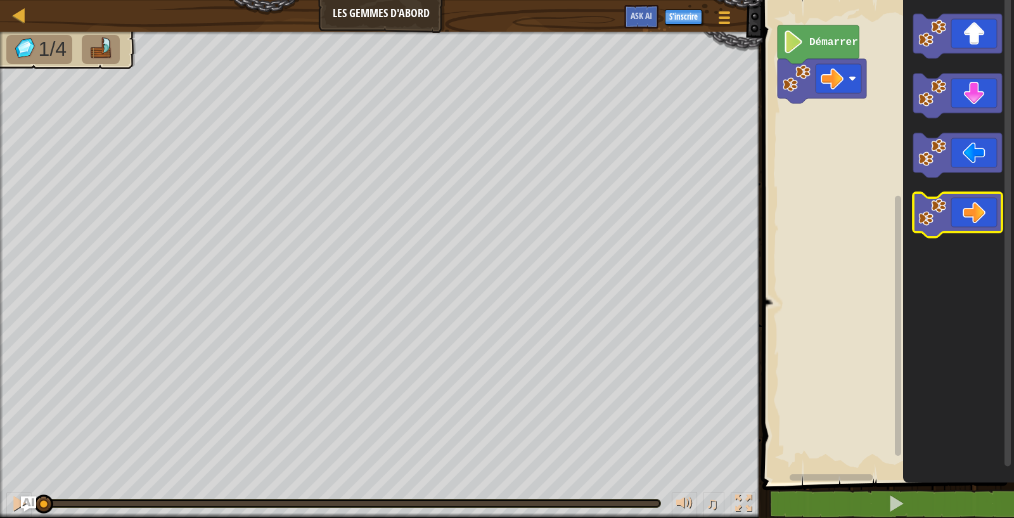
click at [822, 221] on icon "Espace de travail de Blocky" at bounding box center [958, 215] width 89 height 44
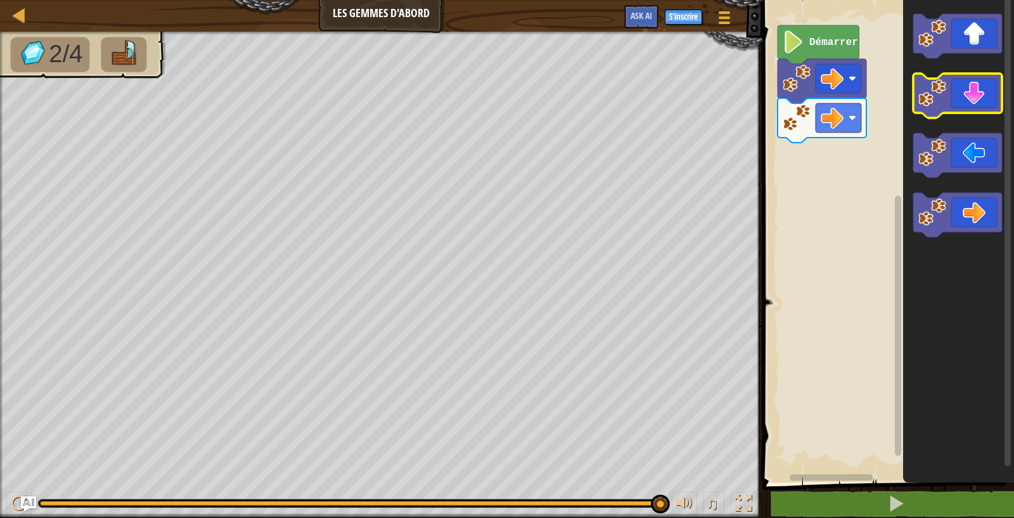
click at [822, 108] on icon "Espace de travail de Blocky" at bounding box center [958, 96] width 89 height 44
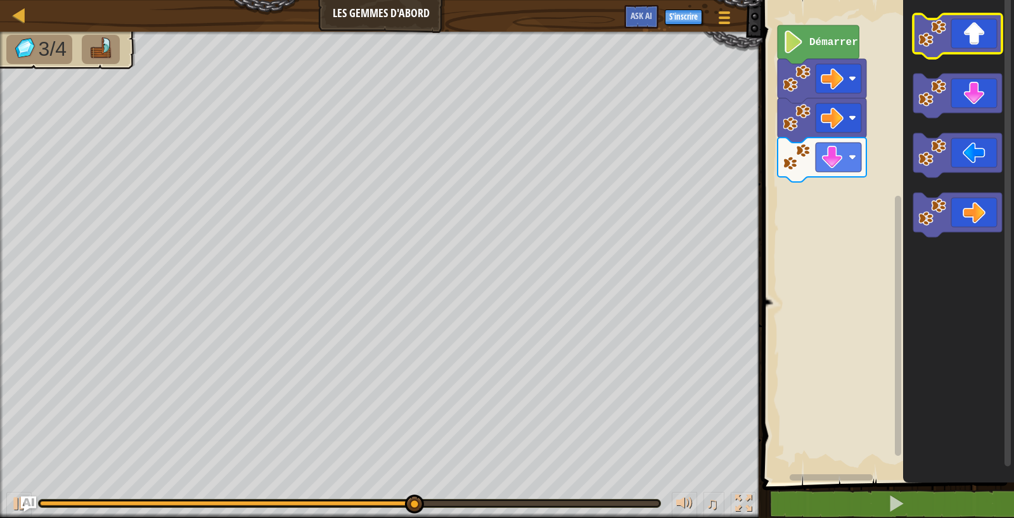
click at [822, 53] on icon "Espace de travail de Blocky" at bounding box center [958, 36] width 89 height 44
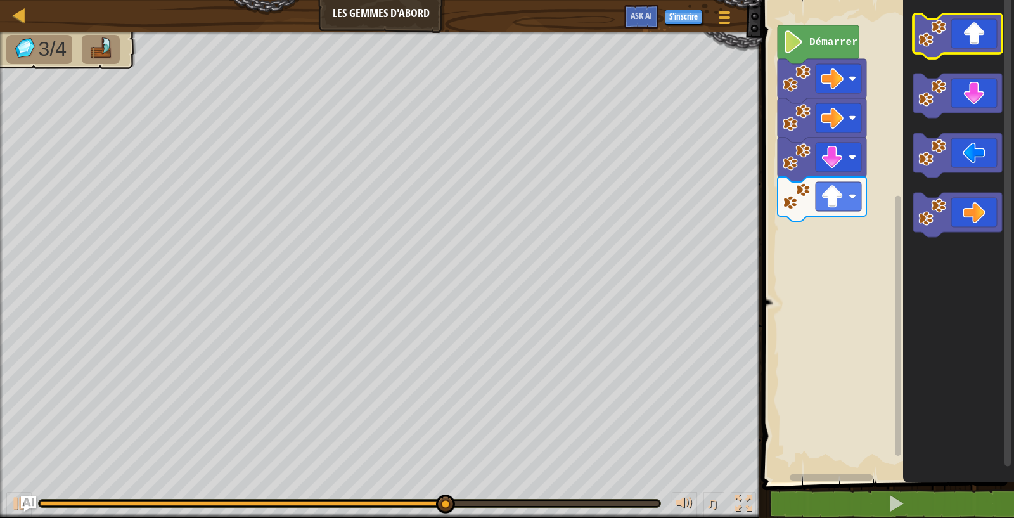
click at [822, 54] on icon "Espace de travail de Blocky" at bounding box center [958, 36] width 89 height 44
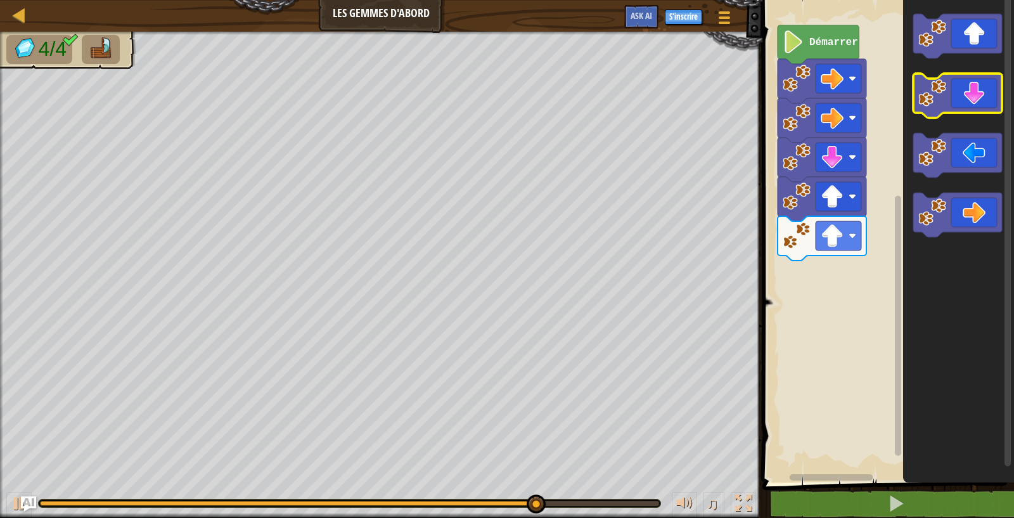
click at [822, 113] on icon "Espace de travail de Blocky" at bounding box center [958, 96] width 89 height 44
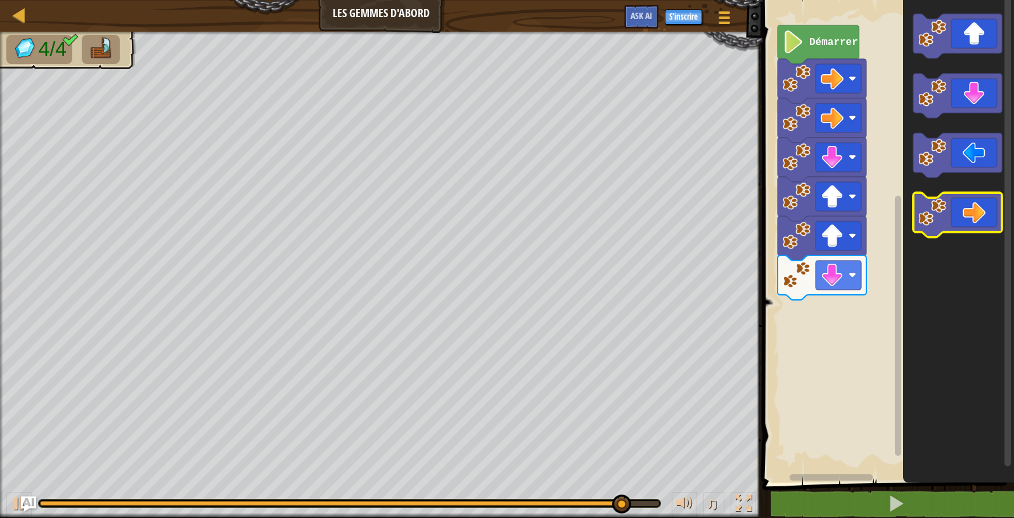
click at [822, 223] on image "Espace de travail de Blocky" at bounding box center [933, 212] width 28 height 28
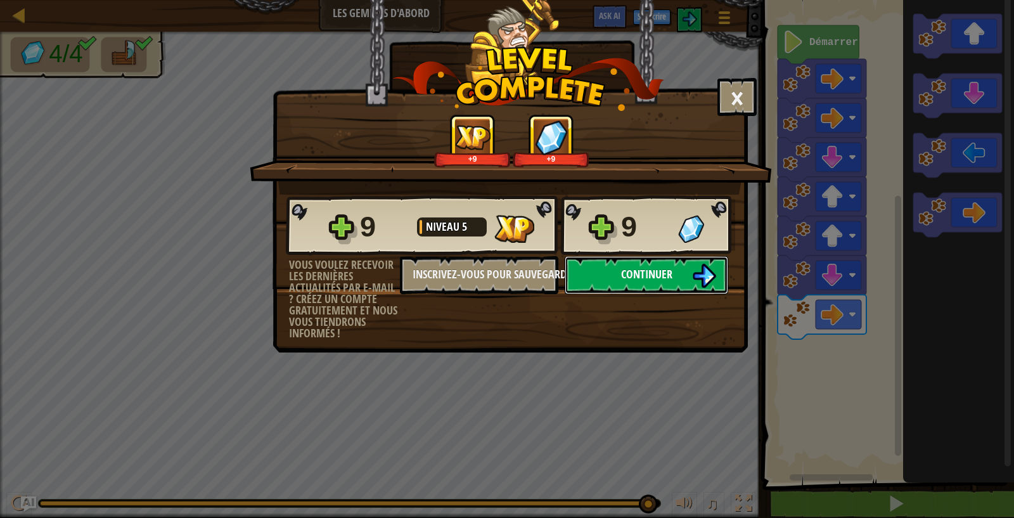
click at [706, 274] on img at bounding box center [704, 276] width 24 height 24
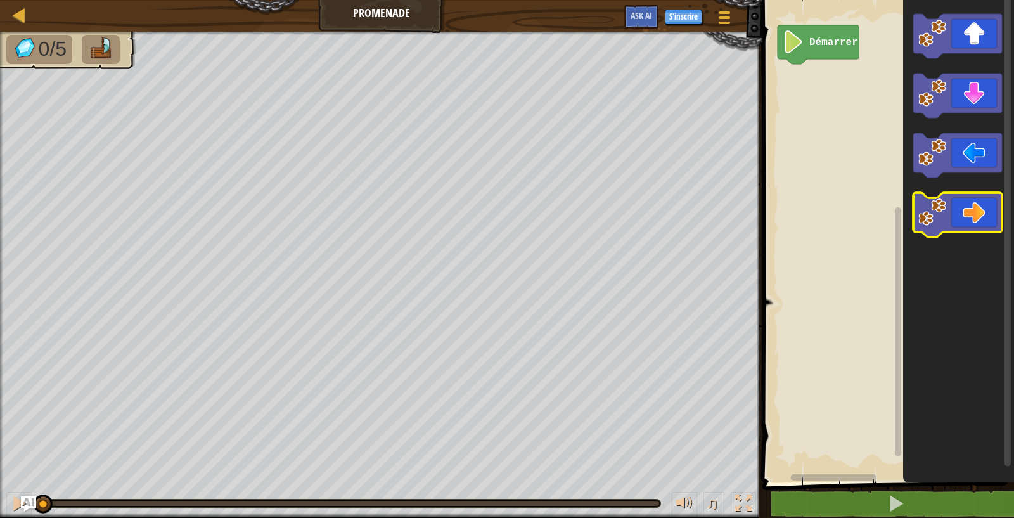
click at [822, 193] on icon "Espace de travail de Blocky" at bounding box center [958, 238] width 111 height 489
click at [822, 92] on icon "Espace de travail de Blocky" at bounding box center [958, 238] width 111 height 489
